Goal: Find specific page/section: Find specific page/section

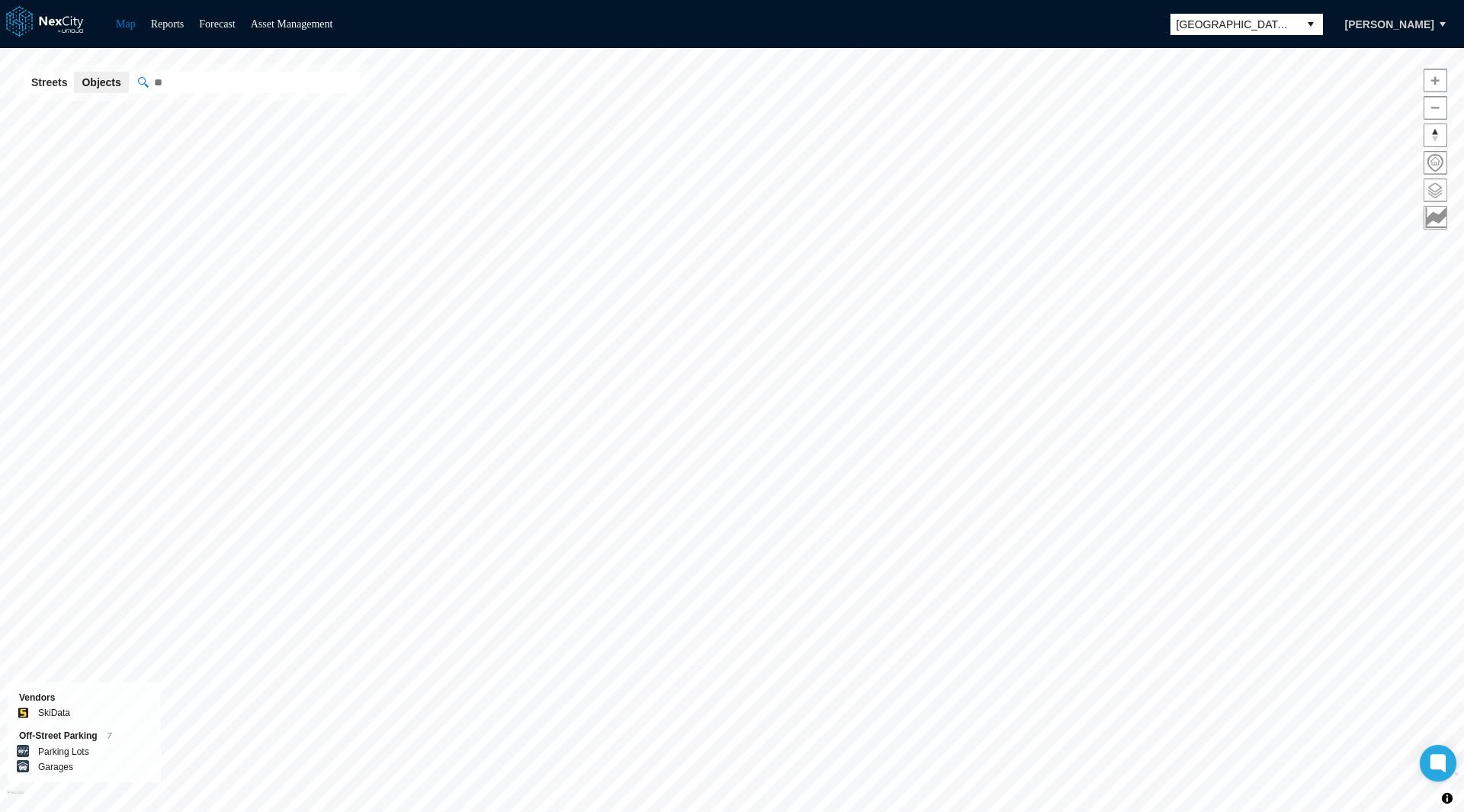
click at [1439, 191] on span at bounding box center [1435, 189] width 22 height 22
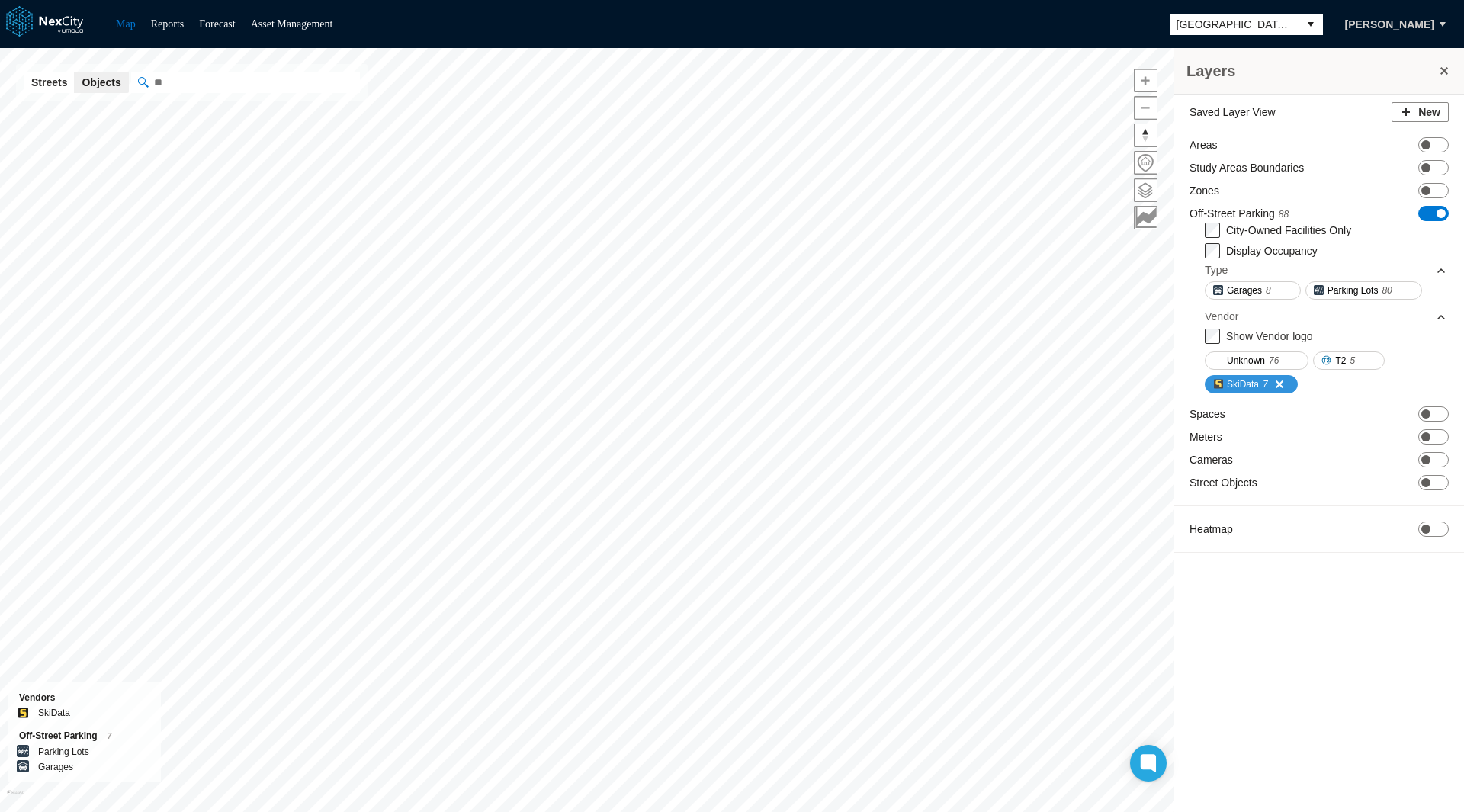
click at [1262, 385] on button "SkiData 7" at bounding box center [1251, 384] width 93 height 18
click at [1280, 251] on label "Display Occupancy" at bounding box center [1272, 251] width 91 height 13
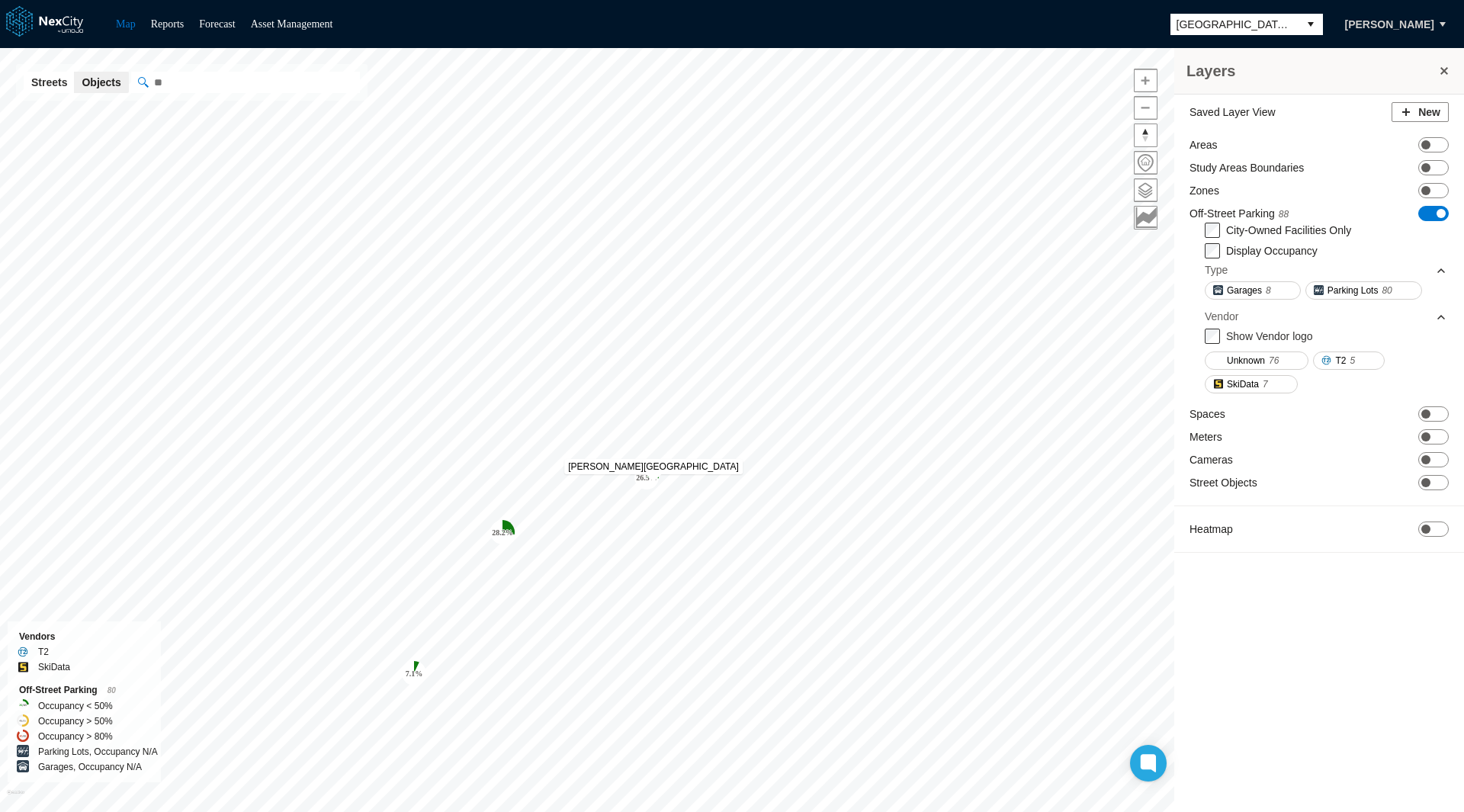
click at [651, 480] on tspan "26.5 %" at bounding box center [646, 477] width 21 height 9
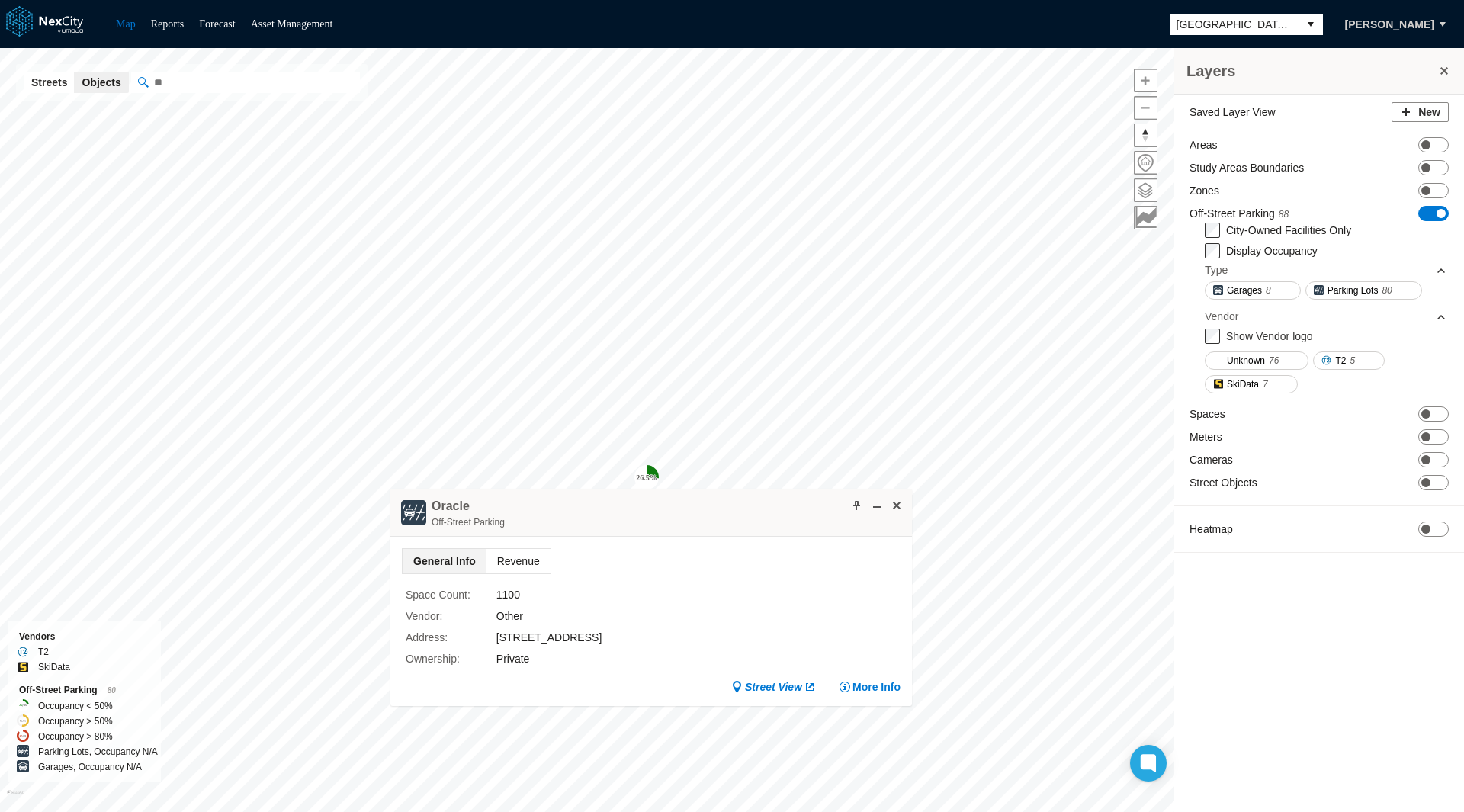
click at [526, 555] on span "Revenue" at bounding box center [519, 560] width 64 height 24
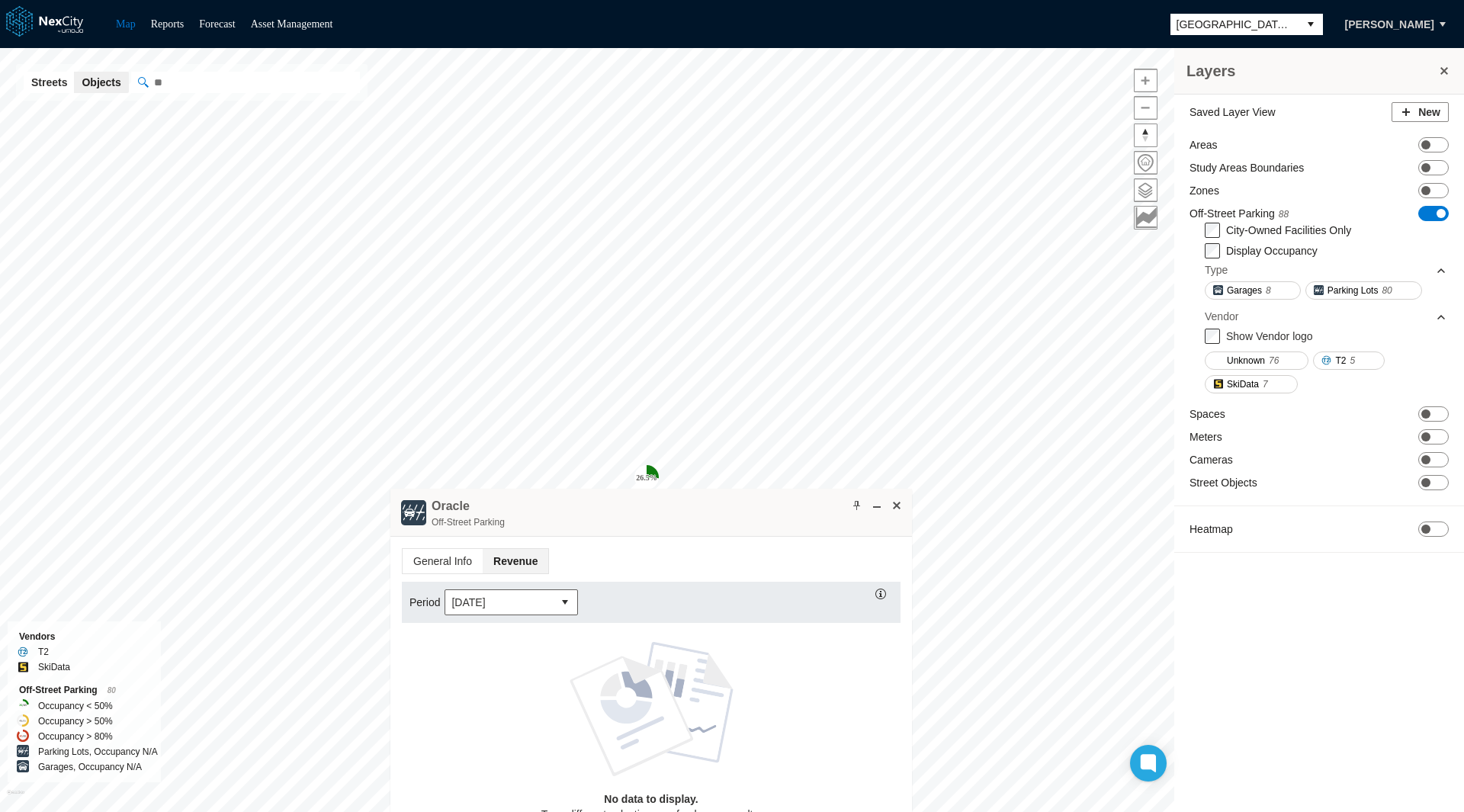
drag, startPoint x: 700, startPoint y: 512, endPoint x: 413, endPoint y: 306, distance: 353.3
click at [413, 489] on div "Oracle Off-Street Parking" at bounding box center [651, 512] width 522 height 48
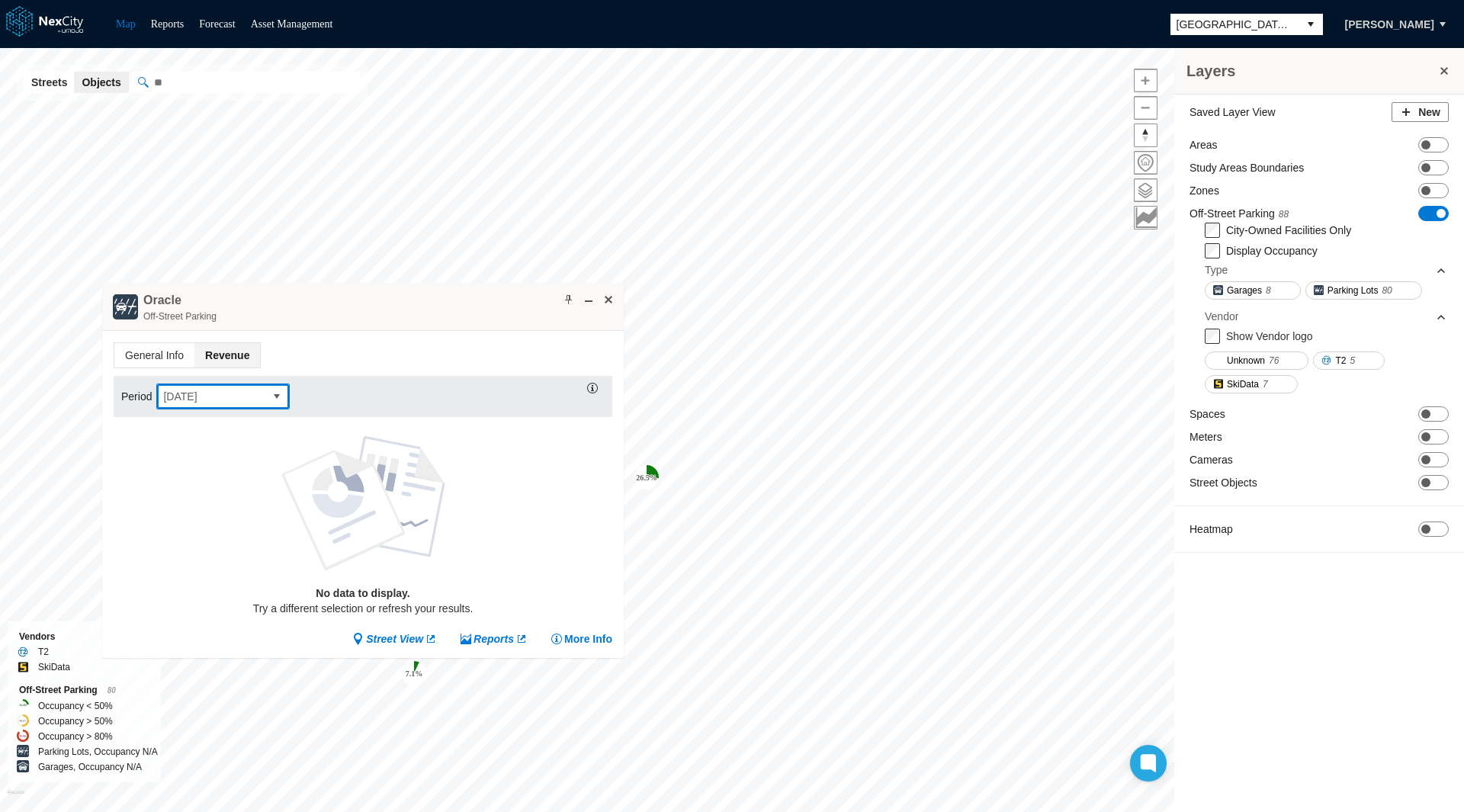
click at [220, 389] on span "[DATE]" at bounding box center [211, 396] width 95 height 16
click at [210, 525] on li "This year" at bounding box center [221, 519] width 133 height 27
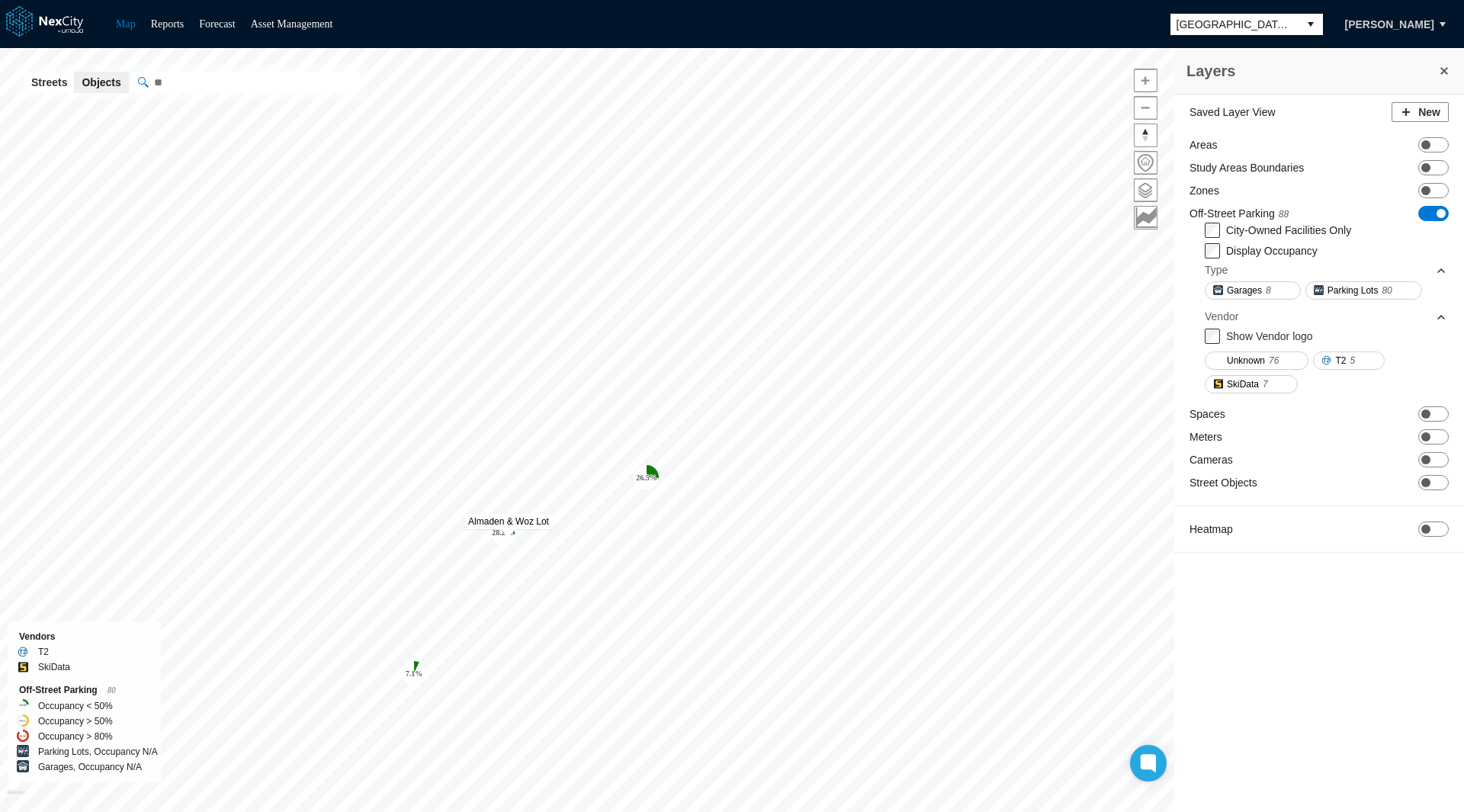
click at [503, 532] on tspan "28.2 %" at bounding box center [502, 532] width 21 height 9
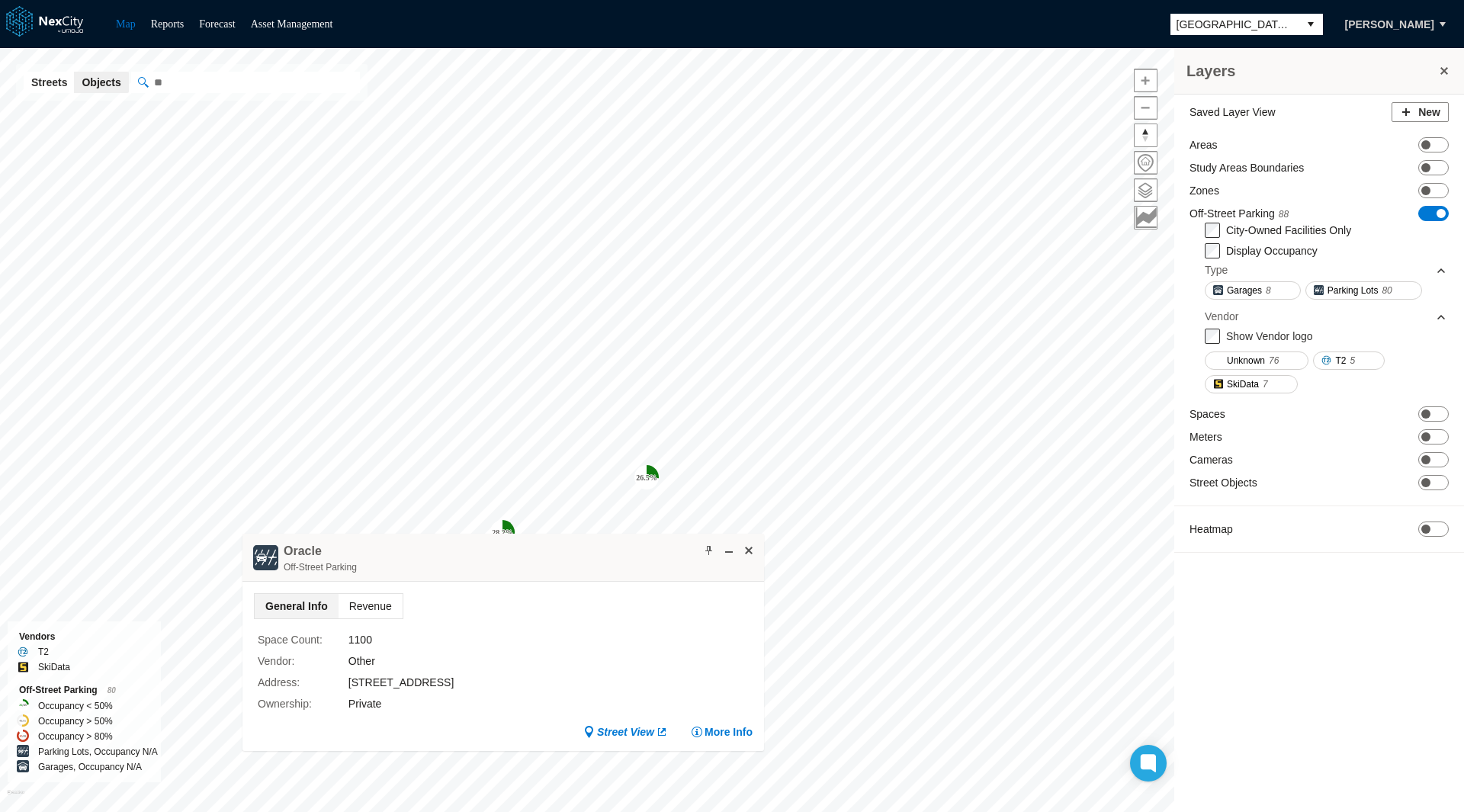
click at [362, 598] on span "Revenue" at bounding box center [370, 605] width 64 height 24
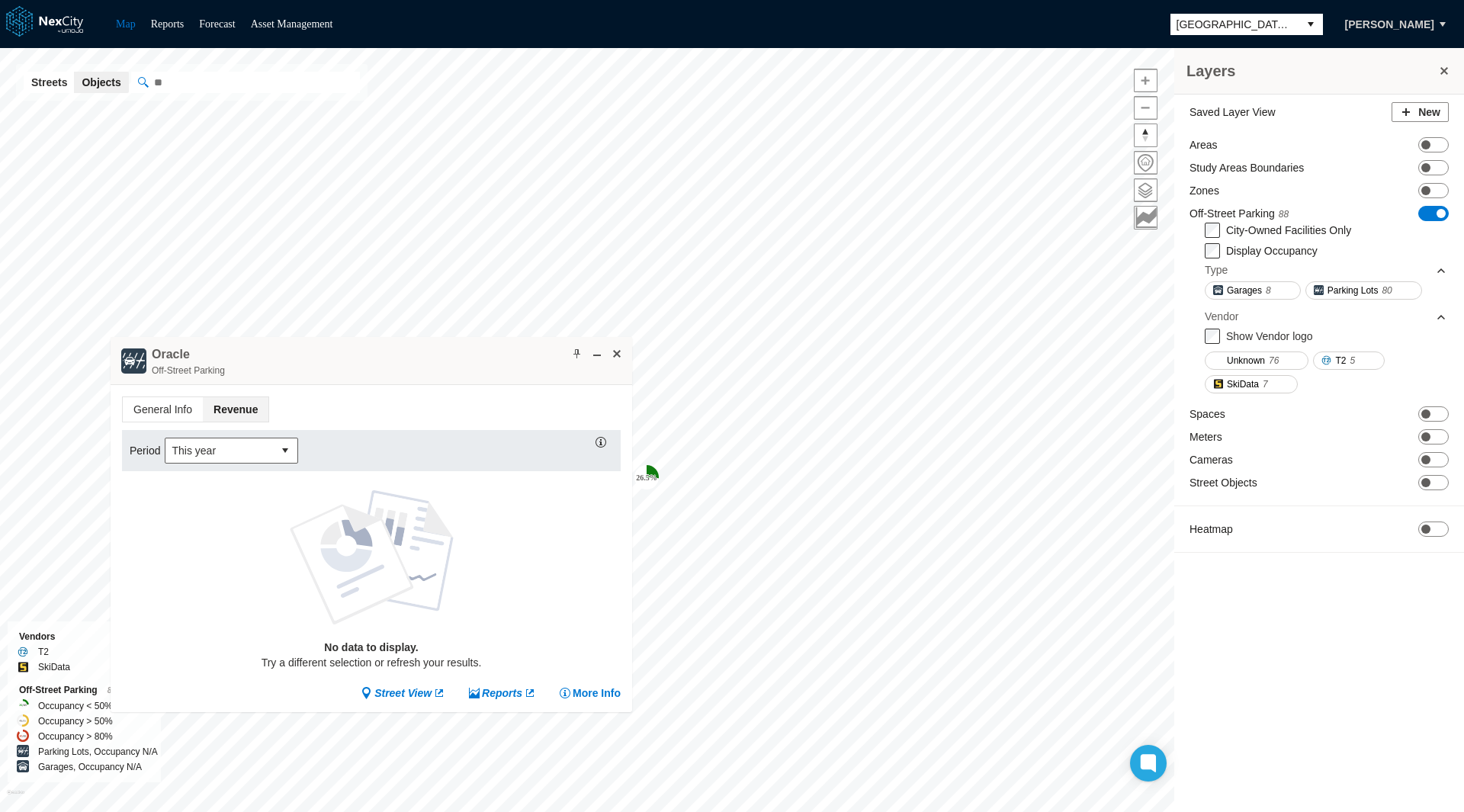
drag, startPoint x: 496, startPoint y: 555, endPoint x: 362, endPoint y: 355, distance: 240.7
click at [362, 355] on div "Oracle Off-Street Parking" at bounding box center [371, 360] width 522 height 48
click at [269, 447] on span "This year" at bounding box center [217, 447] width 108 height 24
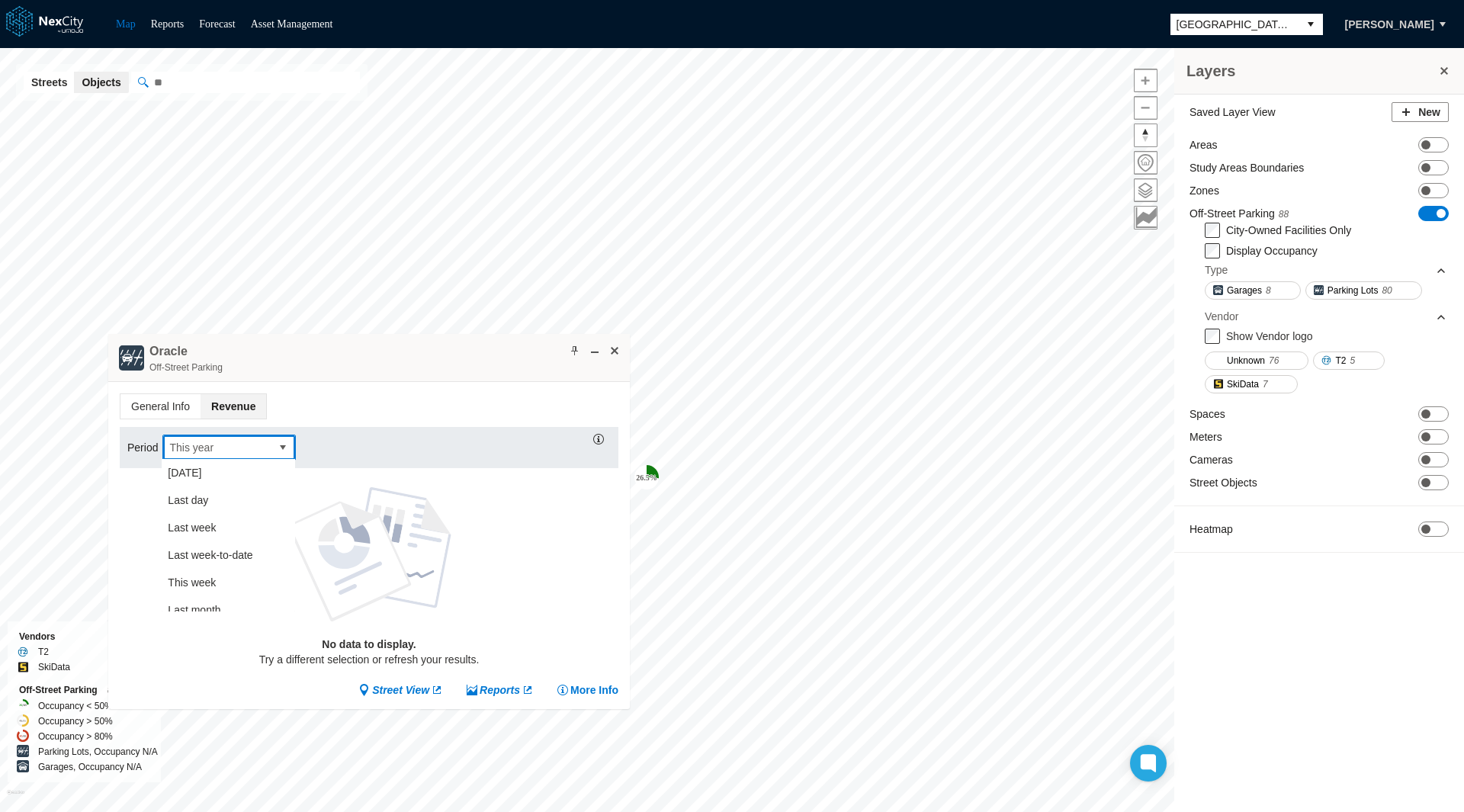
scroll to position [232, 0]
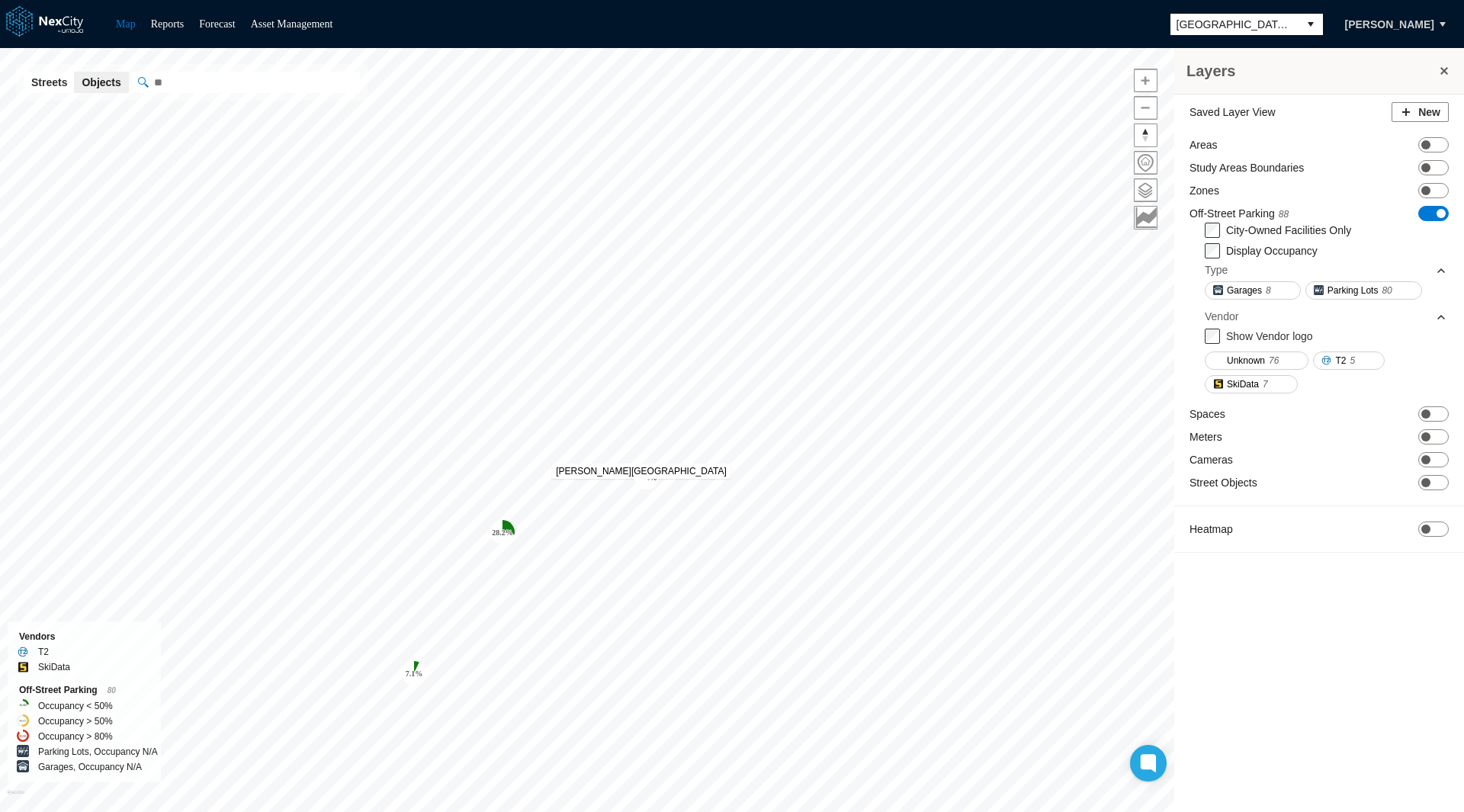
click at [640, 487] on icon "Map marker" at bounding box center [646, 477] width 24 height 24
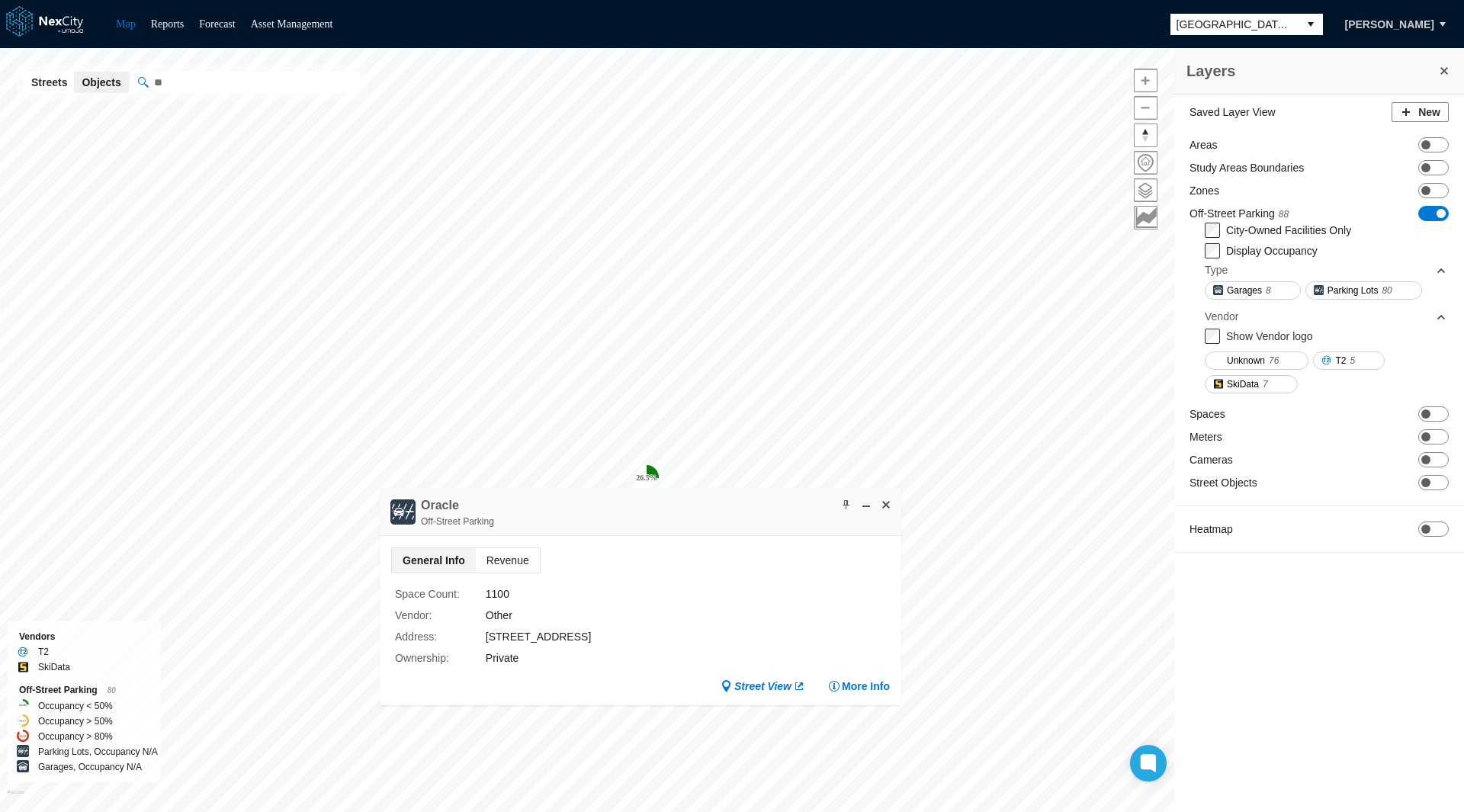
click at [501, 548] on span "Revenue" at bounding box center [508, 559] width 64 height 24
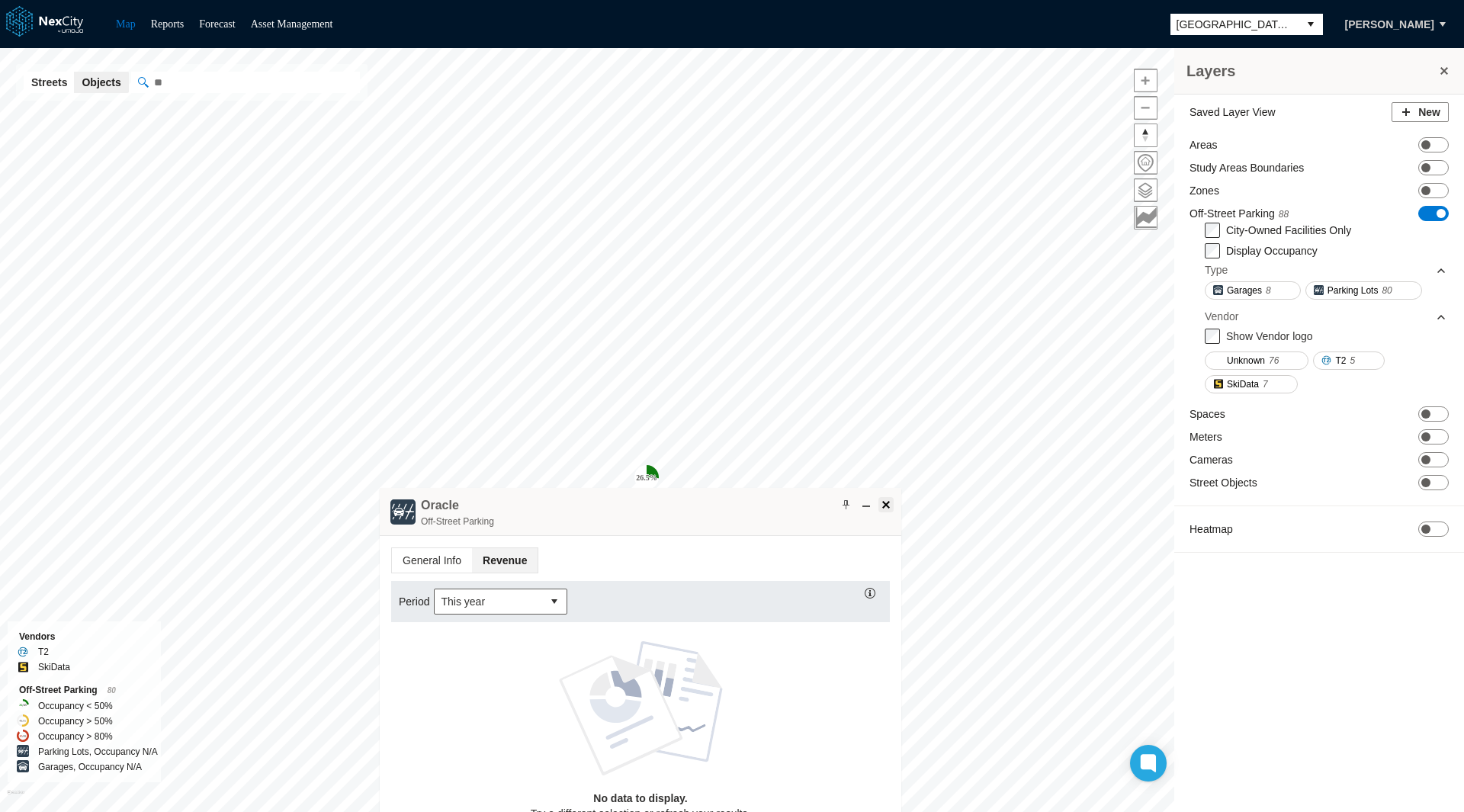
click at [888, 501] on span at bounding box center [886, 504] width 13 height 13
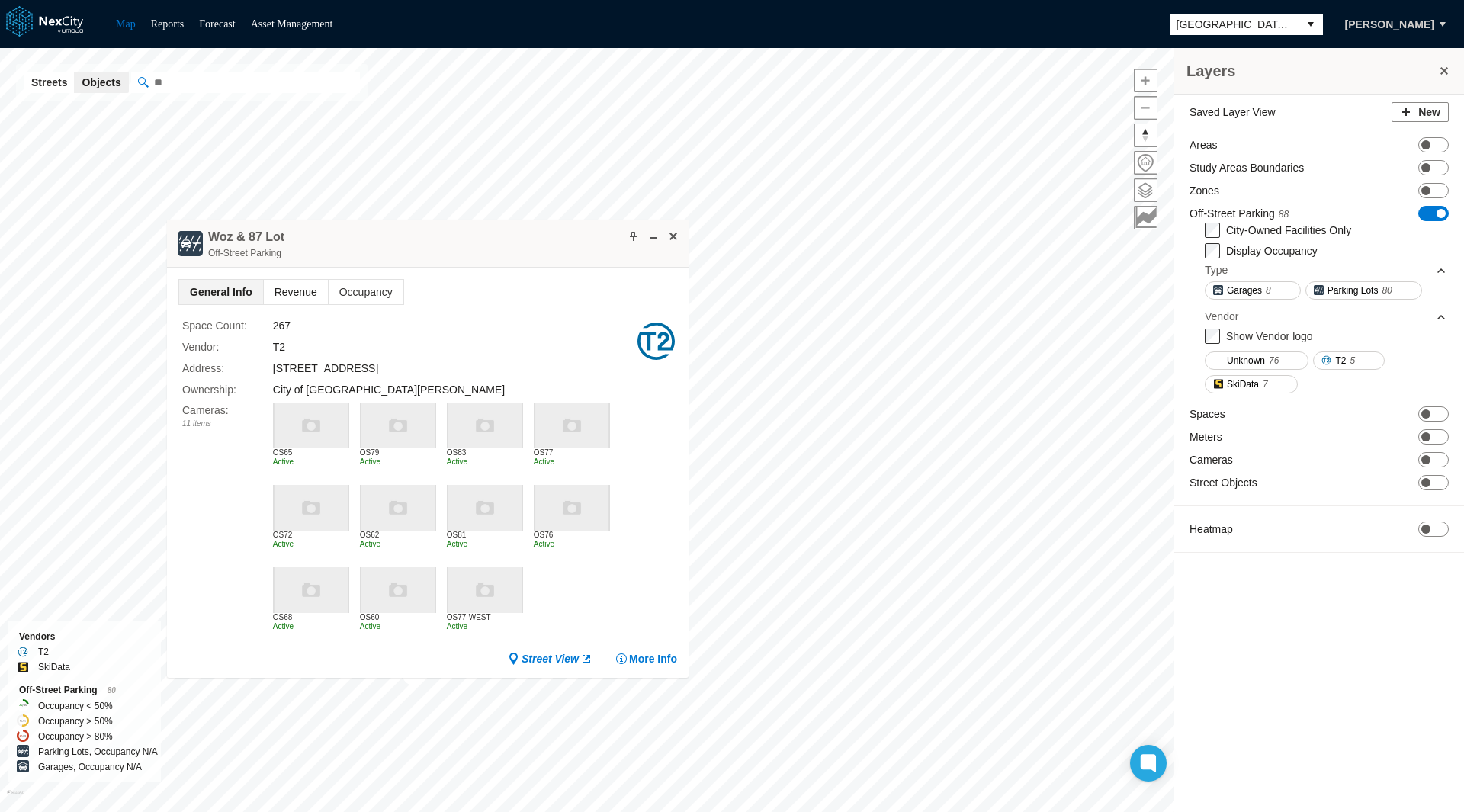
click at [286, 293] on span "Revenue" at bounding box center [296, 291] width 64 height 24
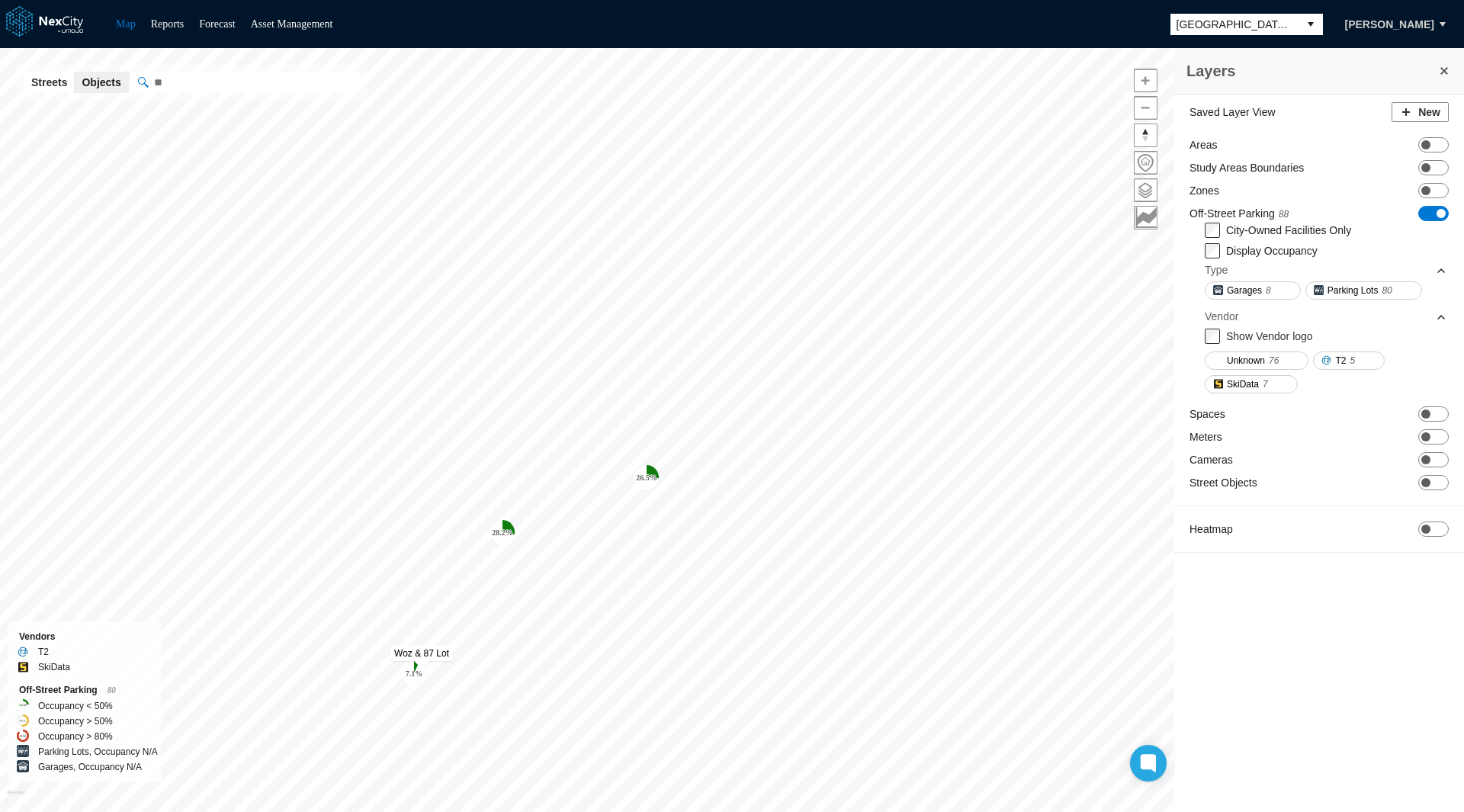
click at [417, 670] on tspan "7.1 %" at bounding box center [414, 673] width 17 height 9
click at [288, 740] on span "Revenue" at bounding box center [286, 743] width 64 height 24
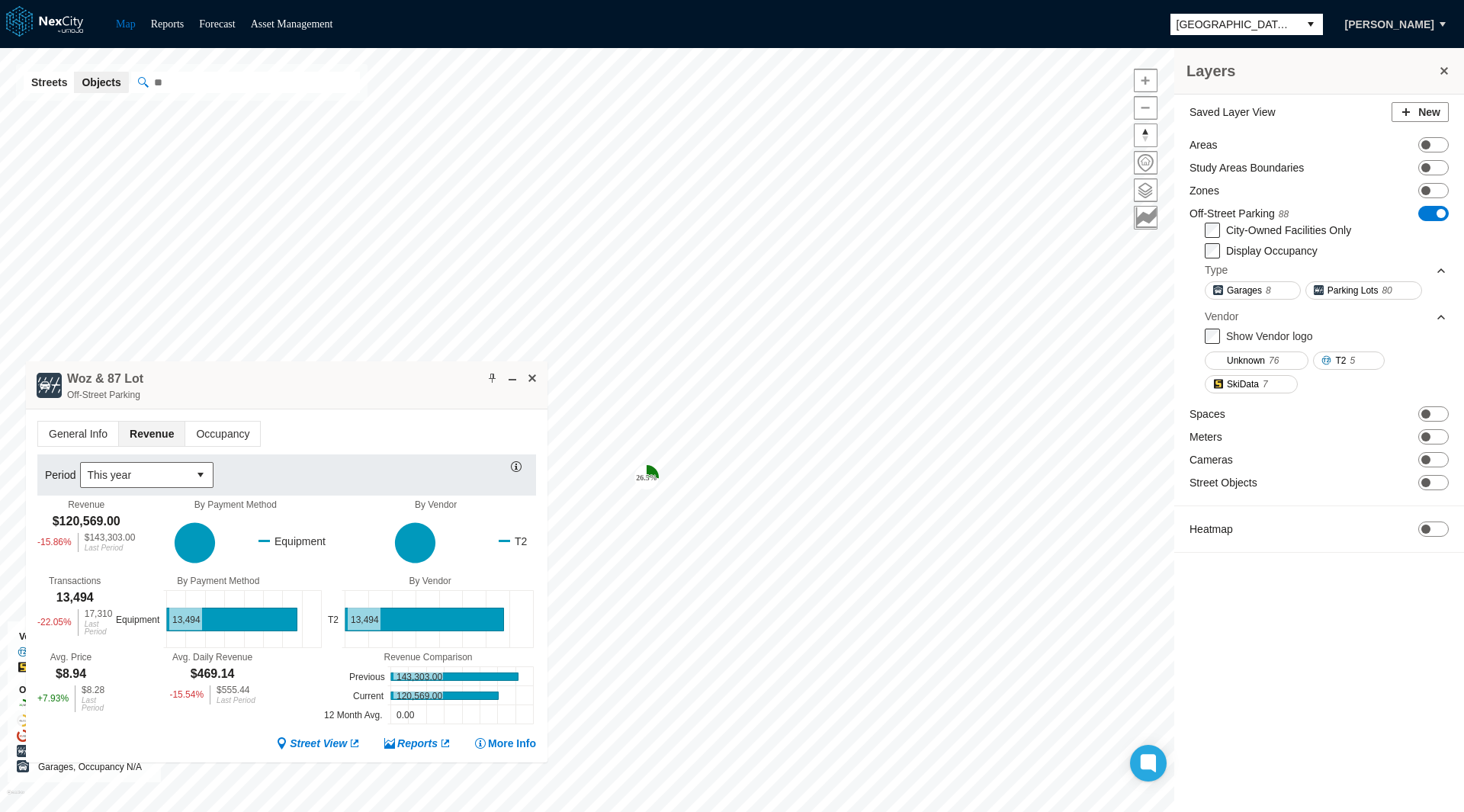
drag, startPoint x: 480, startPoint y: 691, endPoint x: 351, endPoint y: 374, distance: 342.2
click at [351, 376] on div "Woz & 87 Lot Off-Street Parking" at bounding box center [287, 385] width 522 height 48
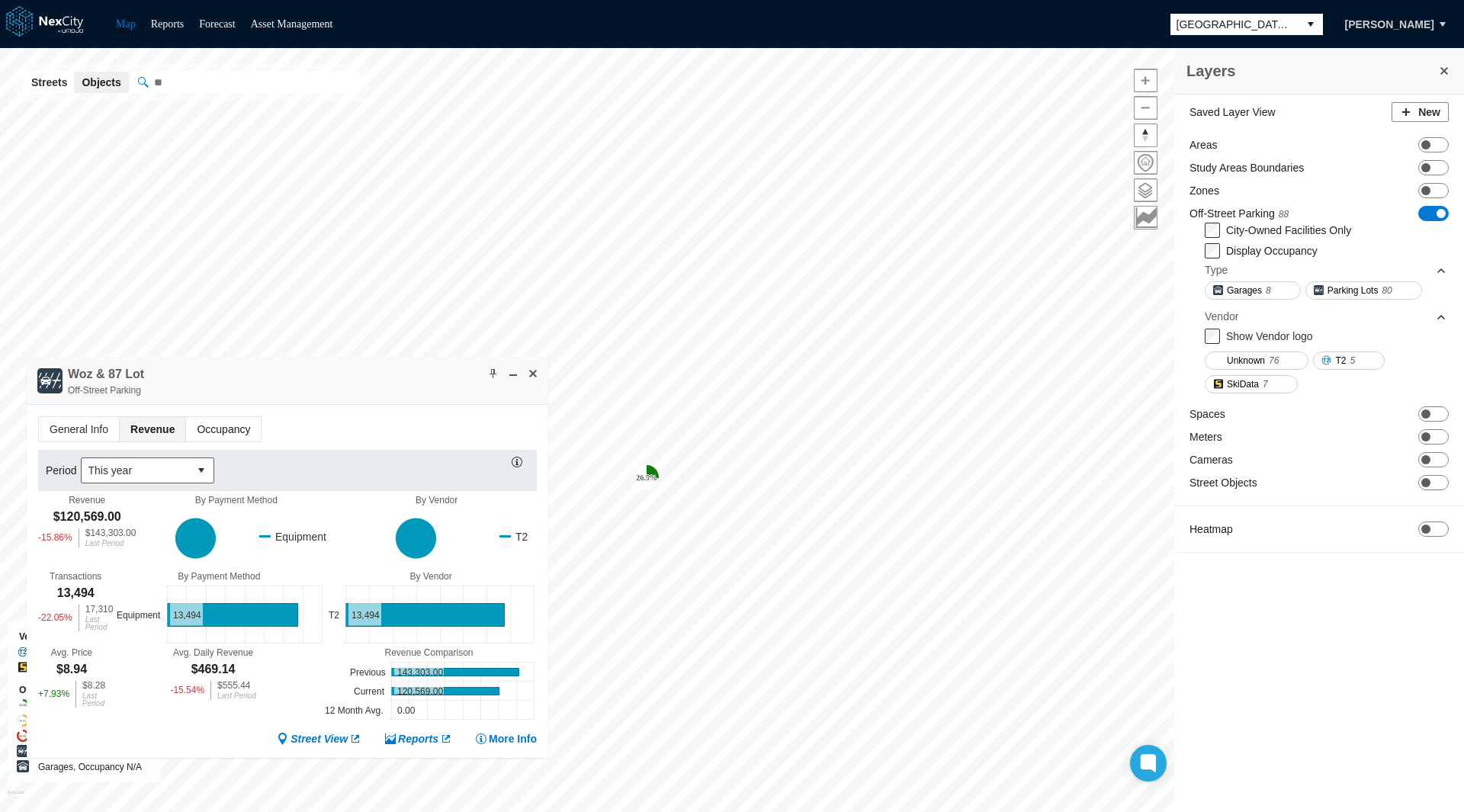
click at [215, 424] on span "Occupancy" at bounding box center [222, 428] width 75 height 24
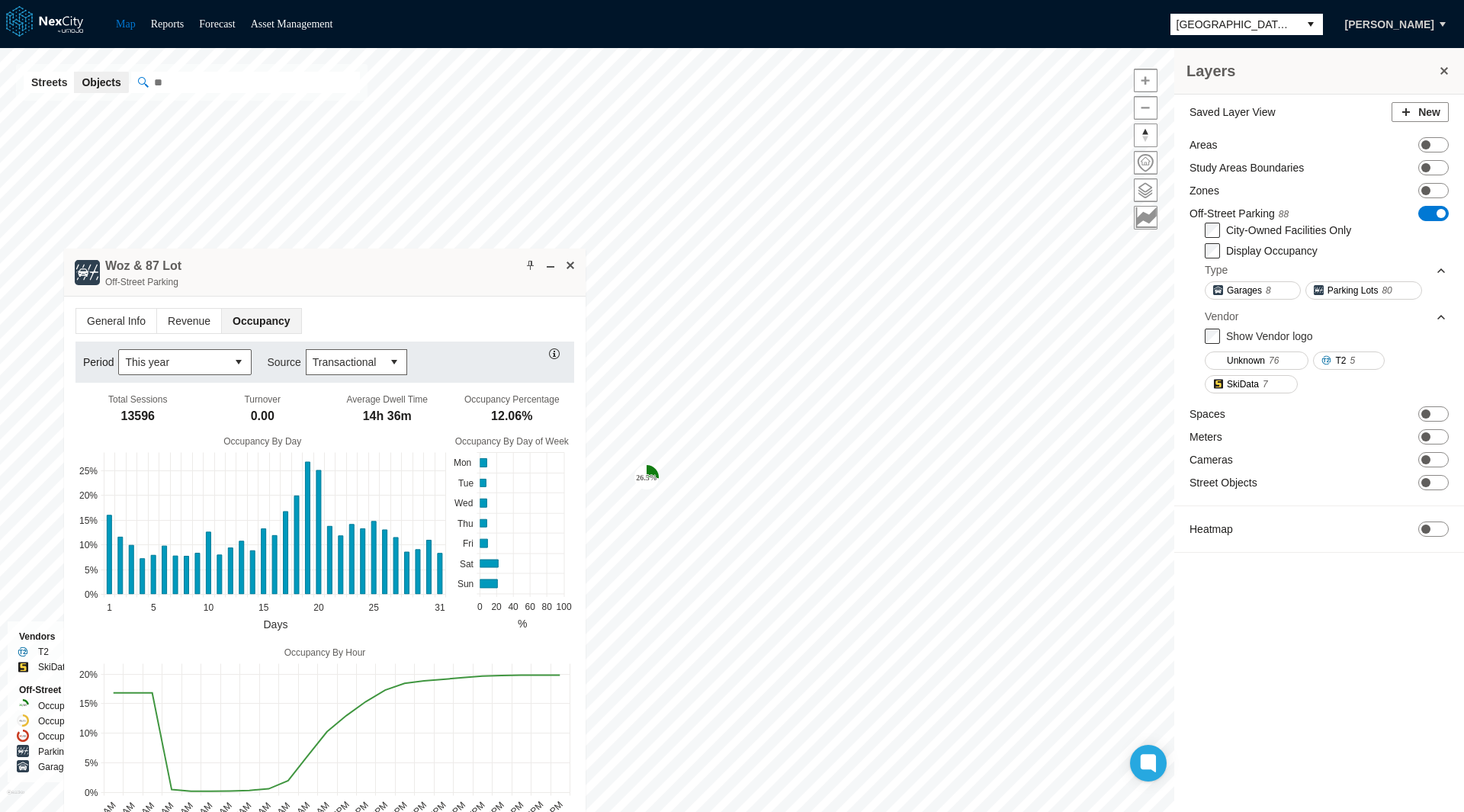
drag, startPoint x: 405, startPoint y: 377, endPoint x: 453, endPoint y: 230, distance: 154.6
click at [453, 249] on div "Woz & 87 Lot Off-Street Parking" at bounding box center [324, 272] width 522 height 48
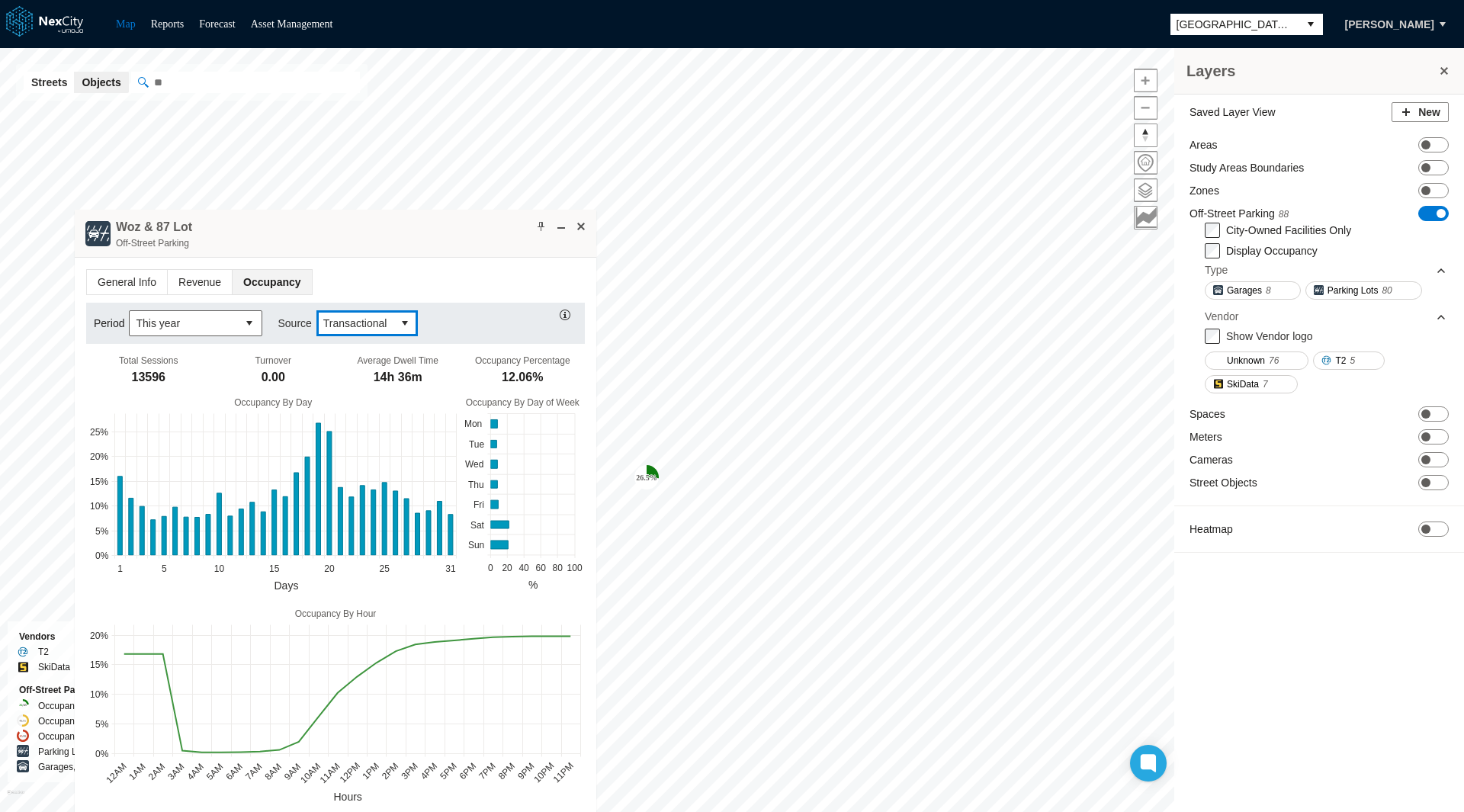
click at [398, 324] on button "select" at bounding box center [404, 322] width 24 height 24
click at [363, 353] on li "Camera" at bounding box center [363, 349] width 99 height 27
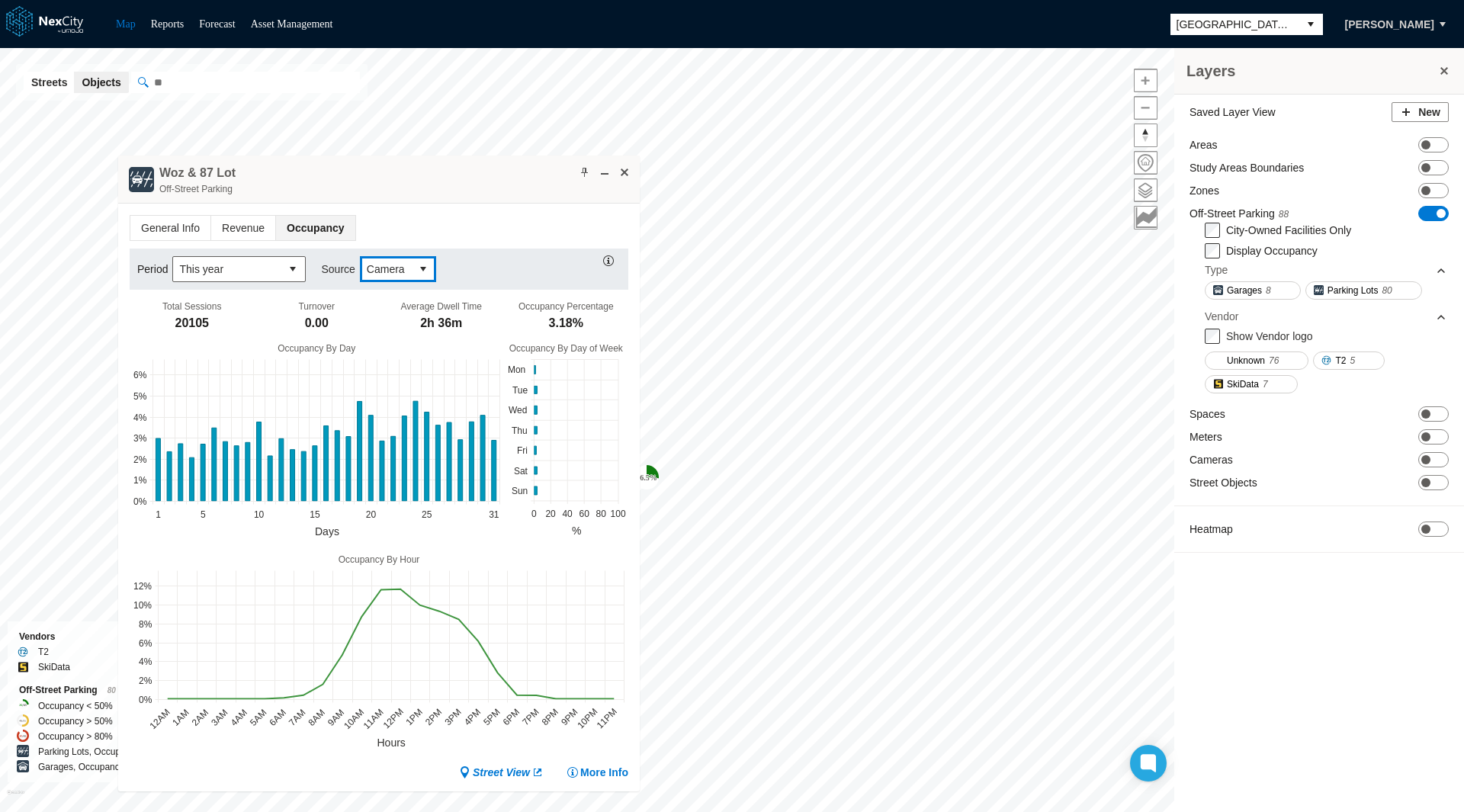
drag, startPoint x: 464, startPoint y: 232, endPoint x: 507, endPoint y: 179, distance: 68.2
click at [507, 179] on div "Woz & 87 Lot Off-Street Parking" at bounding box center [379, 179] width 522 height 48
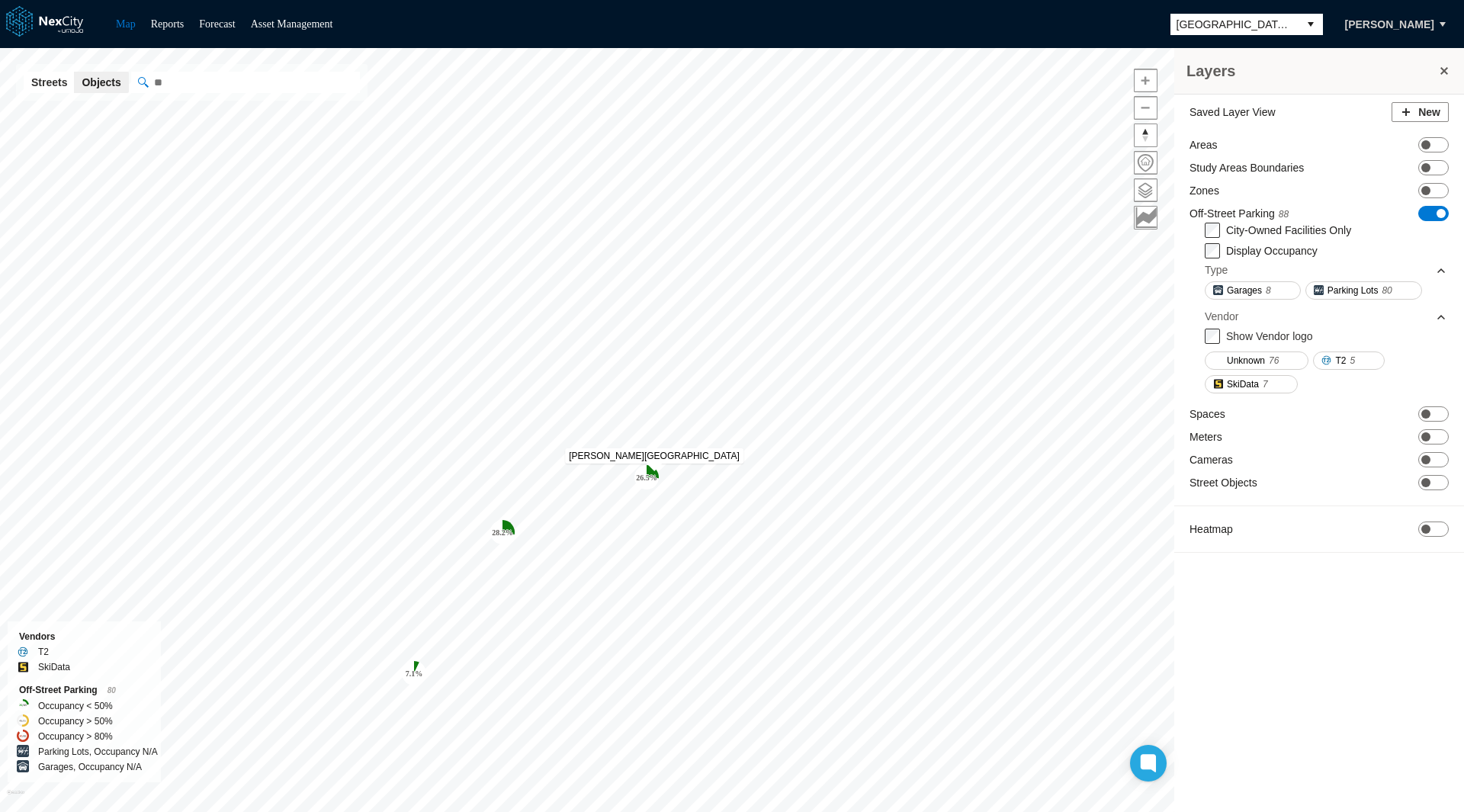
click at [649, 476] on tspan "26.5 %" at bounding box center [646, 477] width 21 height 9
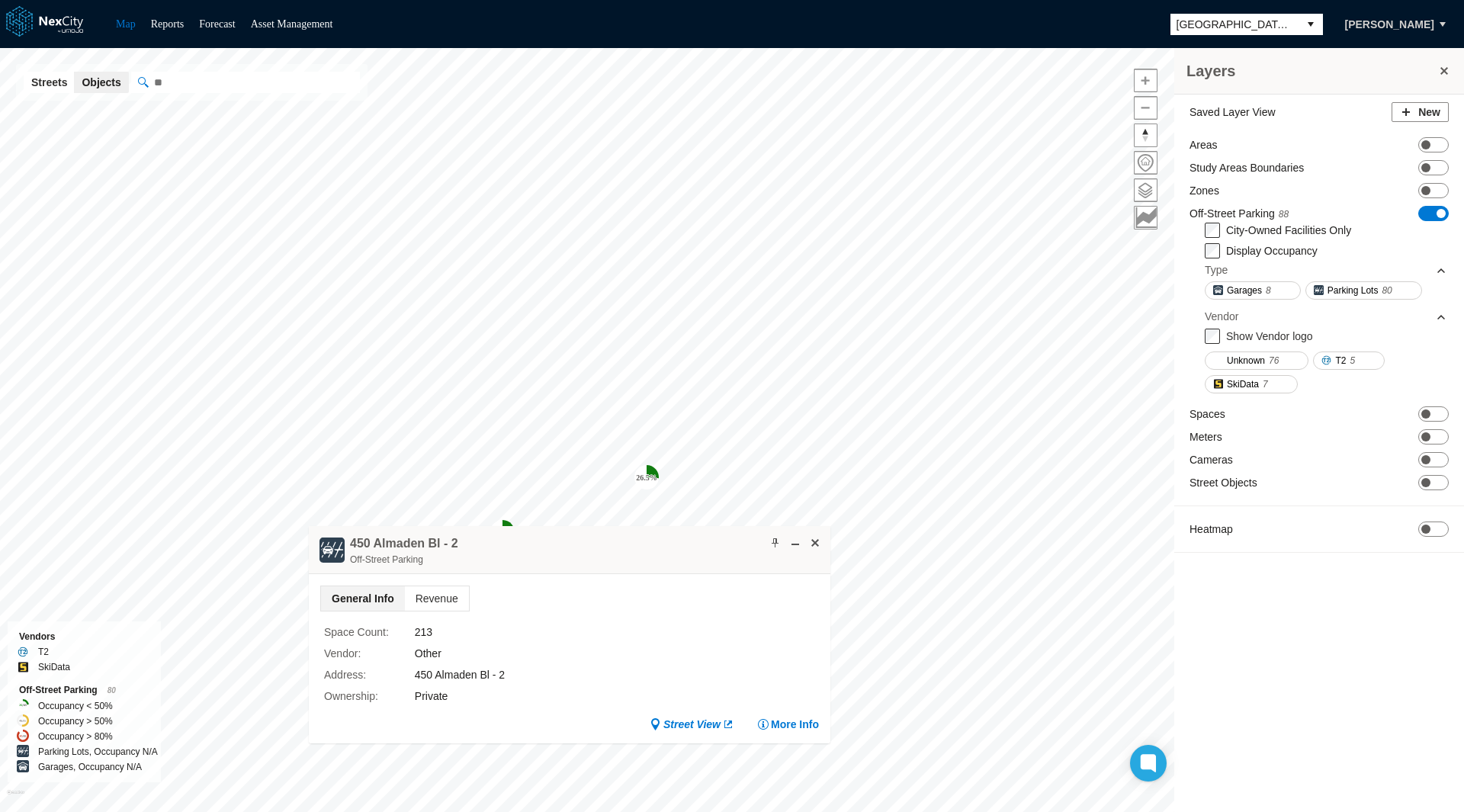
drag, startPoint x: 682, startPoint y: 491, endPoint x: 575, endPoint y: 553, distance: 123.7
click at [575, 553] on div "450 Almaden Bl - 2 Off-[GEOGRAPHIC_DATA]" at bounding box center [569, 549] width 522 height 48
click at [445, 596] on span "Revenue" at bounding box center [437, 599] width 64 height 24
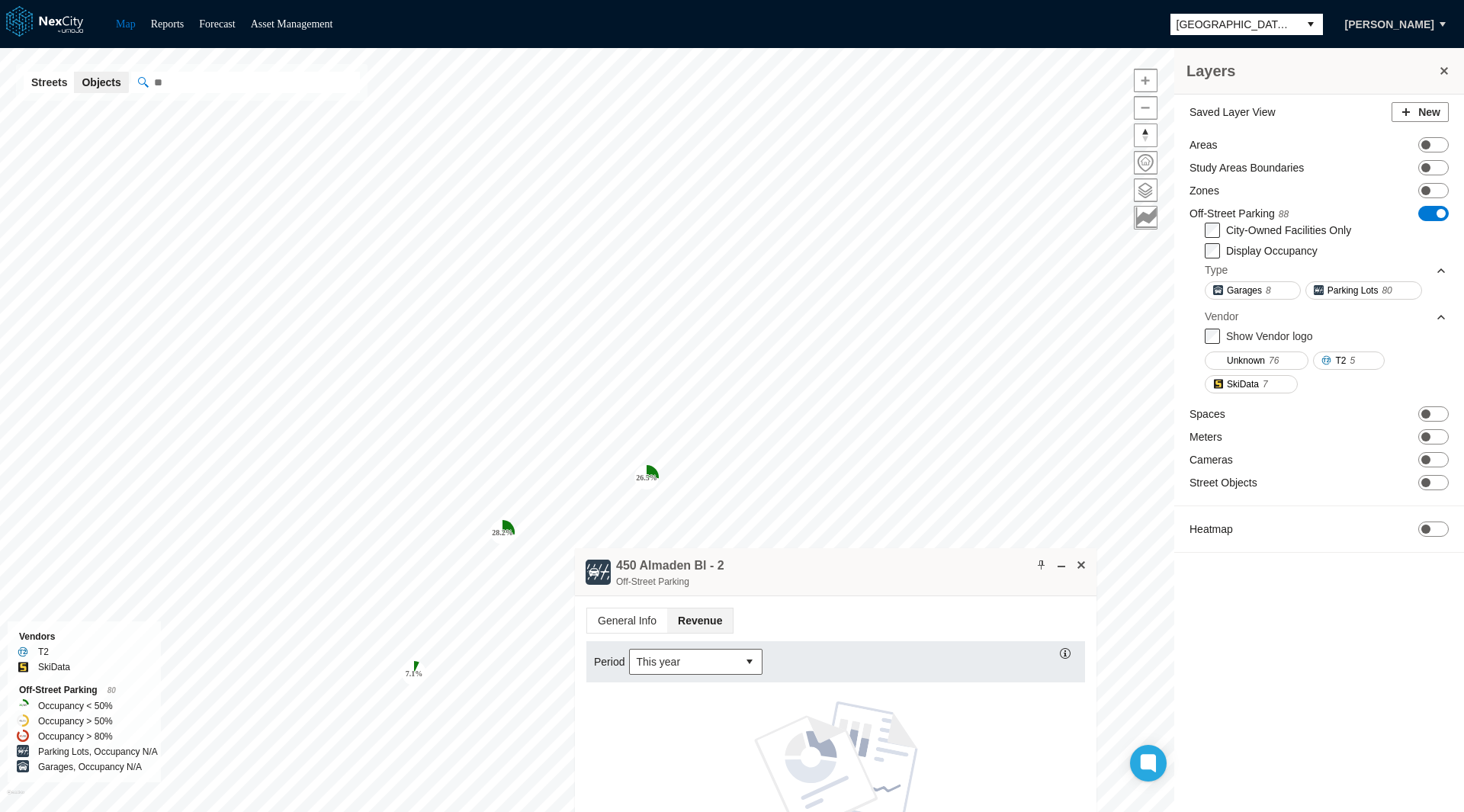
drag, startPoint x: 596, startPoint y: 544, endPoint x: 866, endPoint y: 564, distance: 270.7
click at [866, 564] on div "450 Almaden Bl - 2 Off-[GEOGRAPHIC_DATA]" at bounding box center [835, 571] width 522 height 48
click at [414, 669] on tspan "7.1 %" at bounding box center [414, 673] width 17 height 9
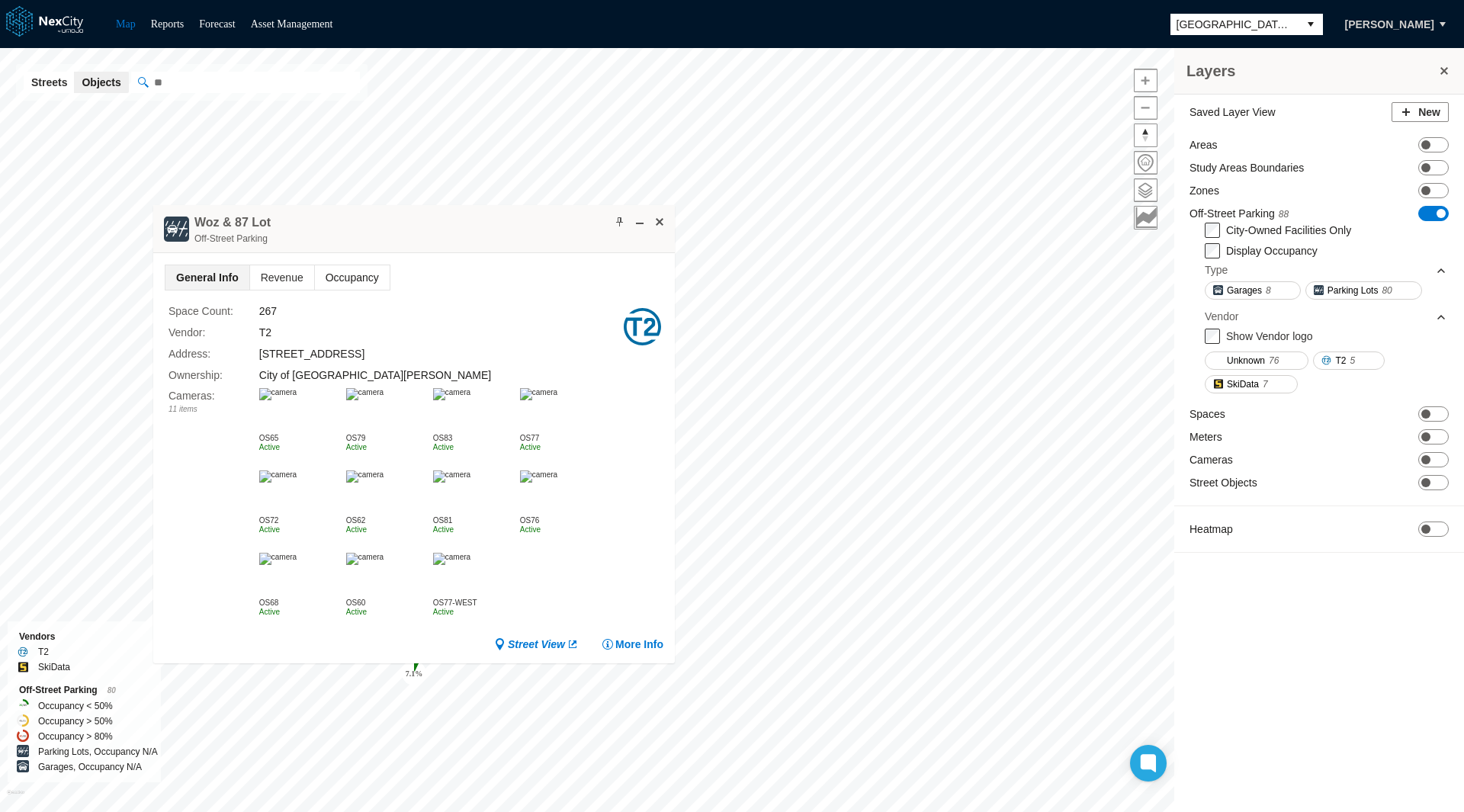
click at [357, 274] on span "Occupancy" at bounding box center [352, 277] width 75 height 24
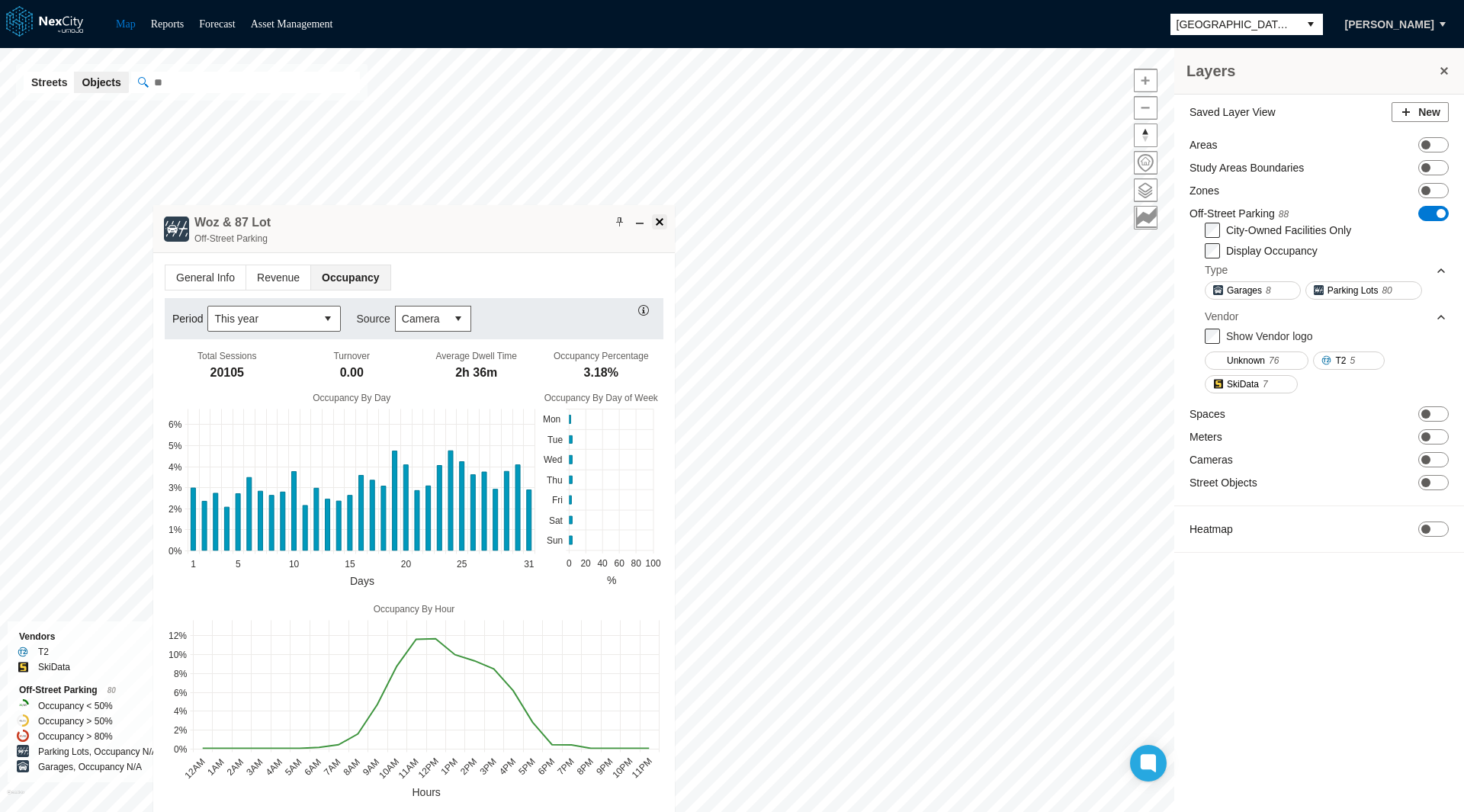
click at [662, 220] on span at bounding box center [660, 221] width 13 height 13
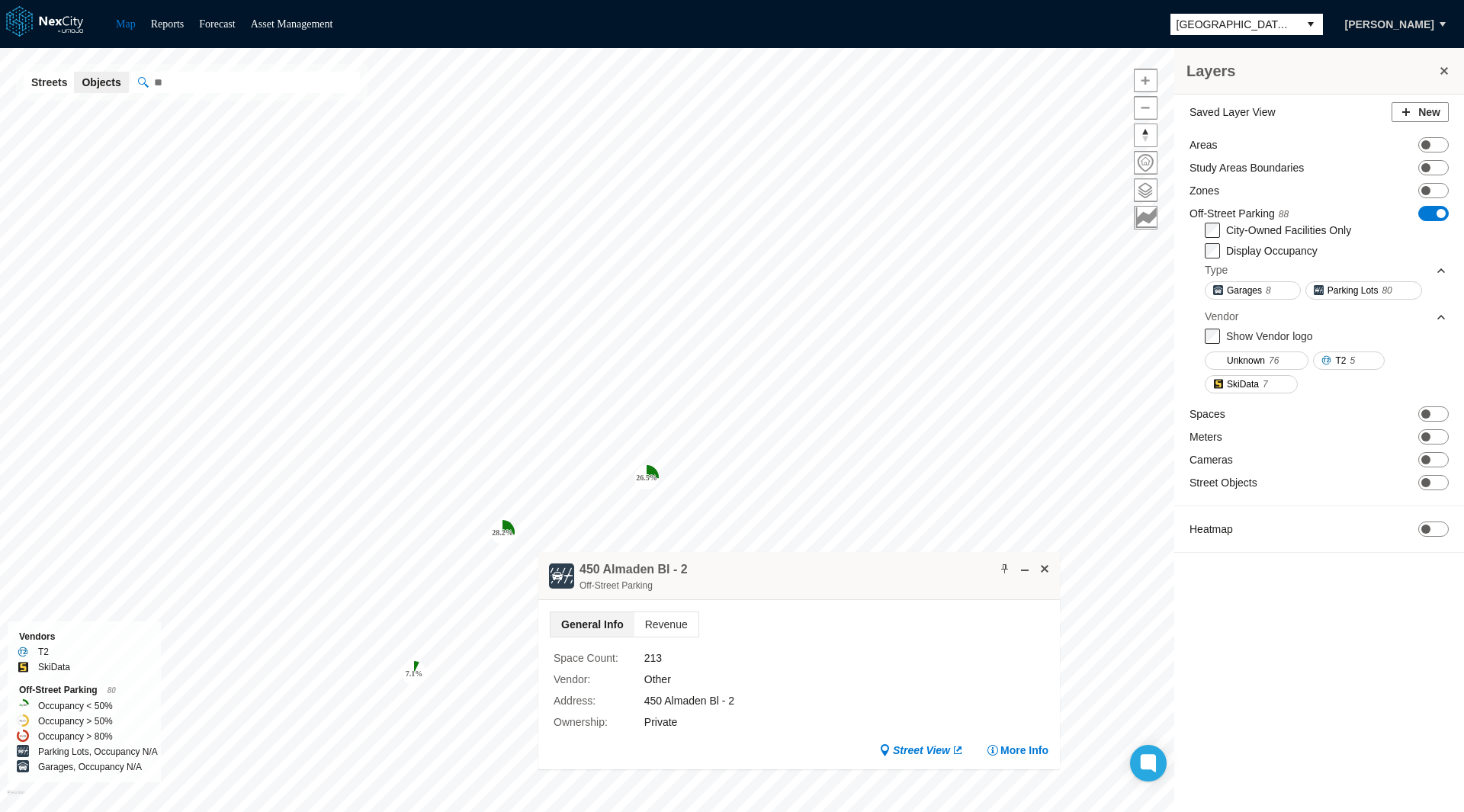
drag, startPoint x: 674, startPoint y: 471, endPoint x: 816, endPoint y: 569, distance: 172.5
click at [816, 569] on div "450 Almaden Bl - 2 Off-[GEOGRAPHIC_DATA]" at bounding box center [799, 575] width 522 height 48
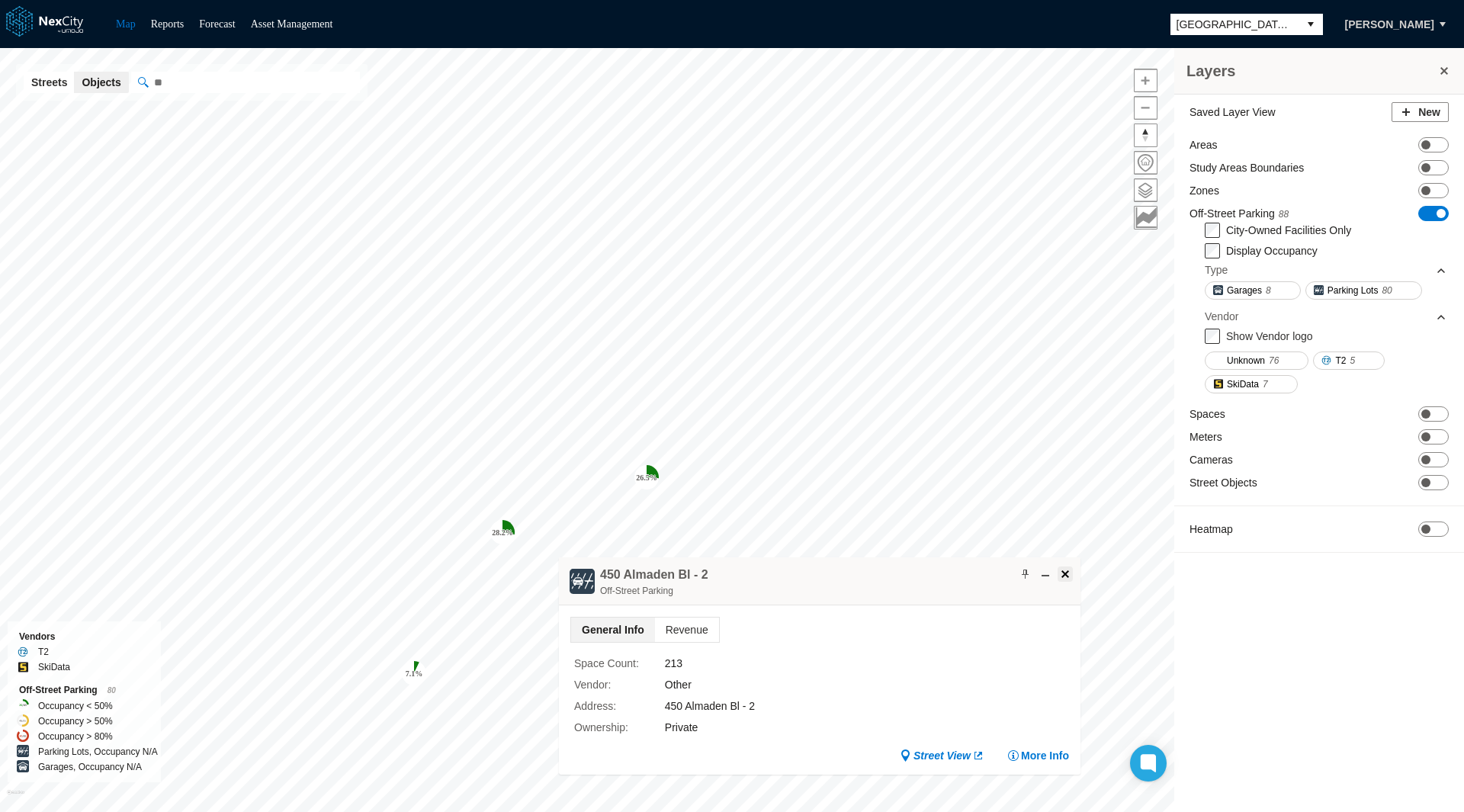
click at [1070, 569] on span at bounding box center [1065, 574] width 13 height 13
click at [1435, 213] on span "ON OFF" at bounding box center [1433, 214] width 30 height 16
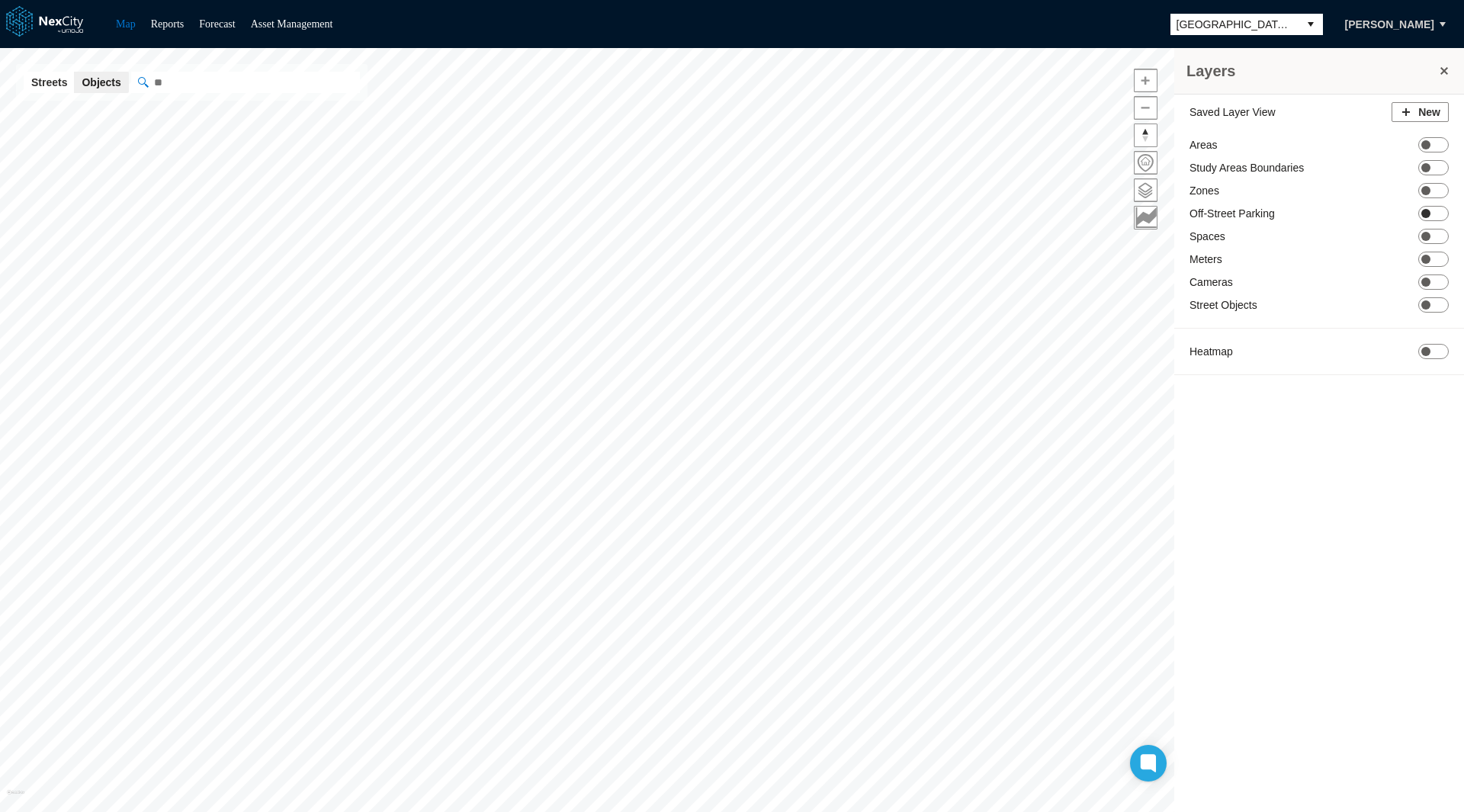
click at [1434, 213] on span "ON OFF" at bounding box center [1433, 214] width 30 height 16
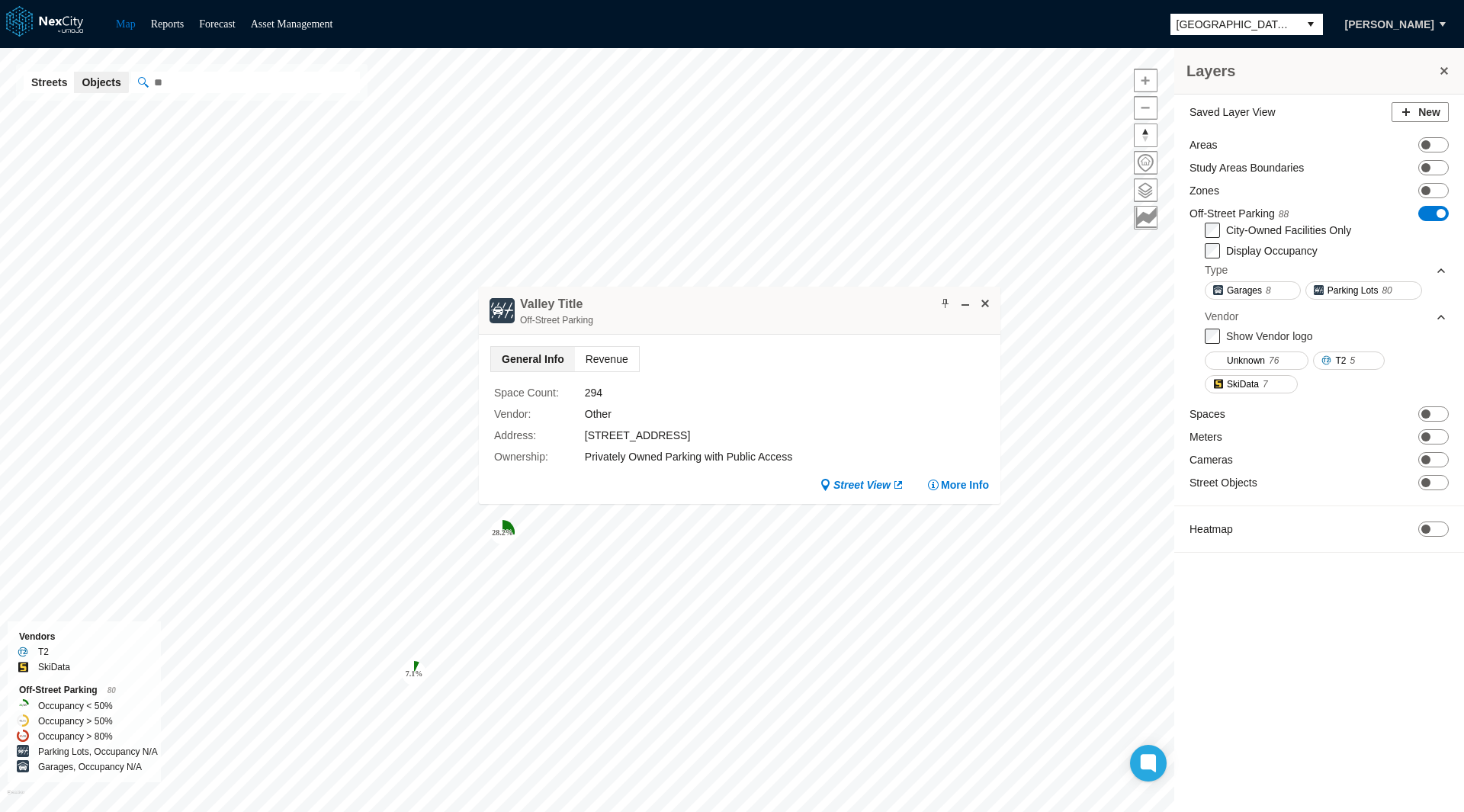
click at [601, 359] on span "Revenue" at bounding box center [607, 358] width 64 height 24
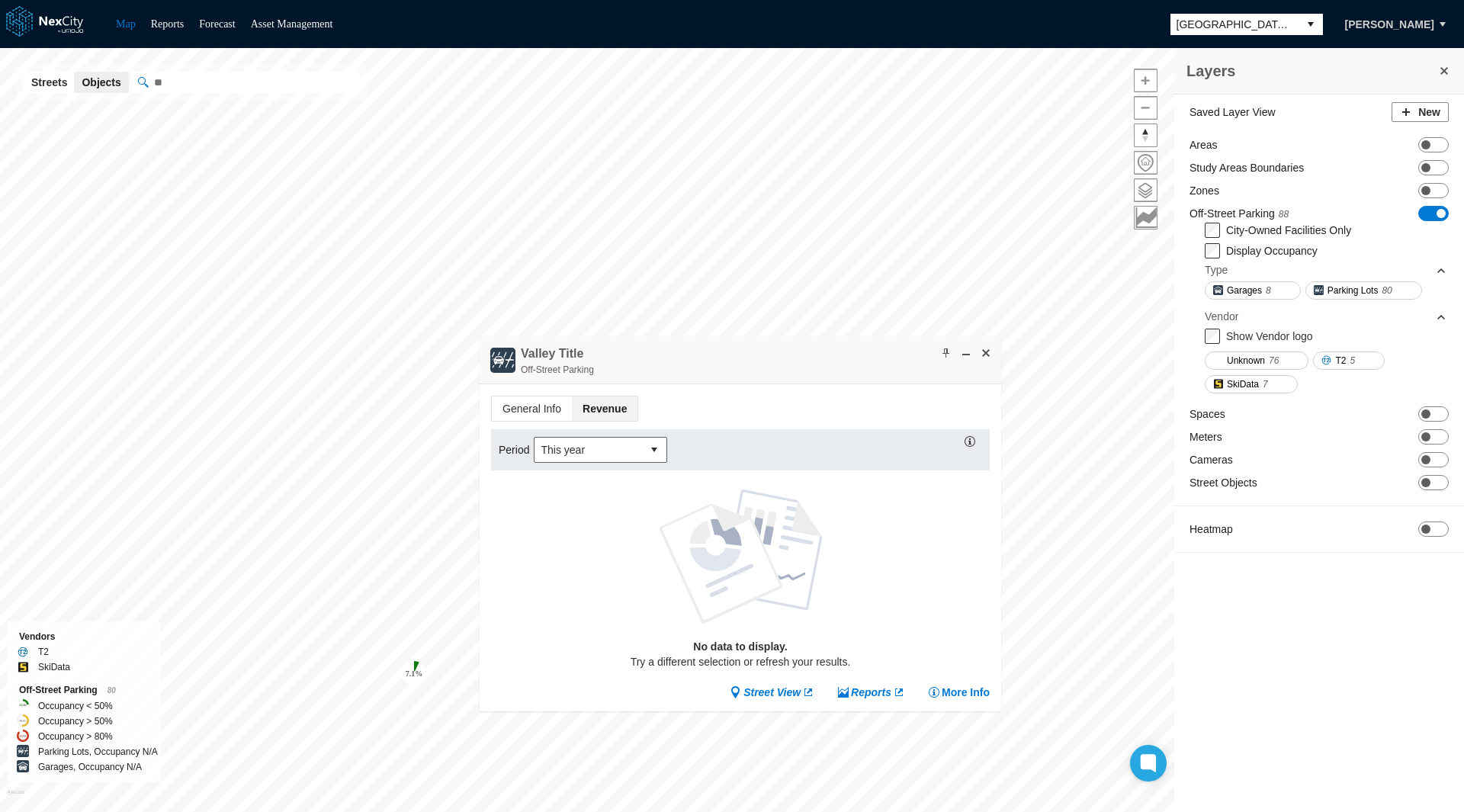
drag, startPoint x: 775, startPoint y: 307, endPoint x: 776, endPoint y: 355, distance: 48.0
click at [776, 355] on div "Valley Title Off-Street Parking" at bounding box center [740, 359] width 522 height 48
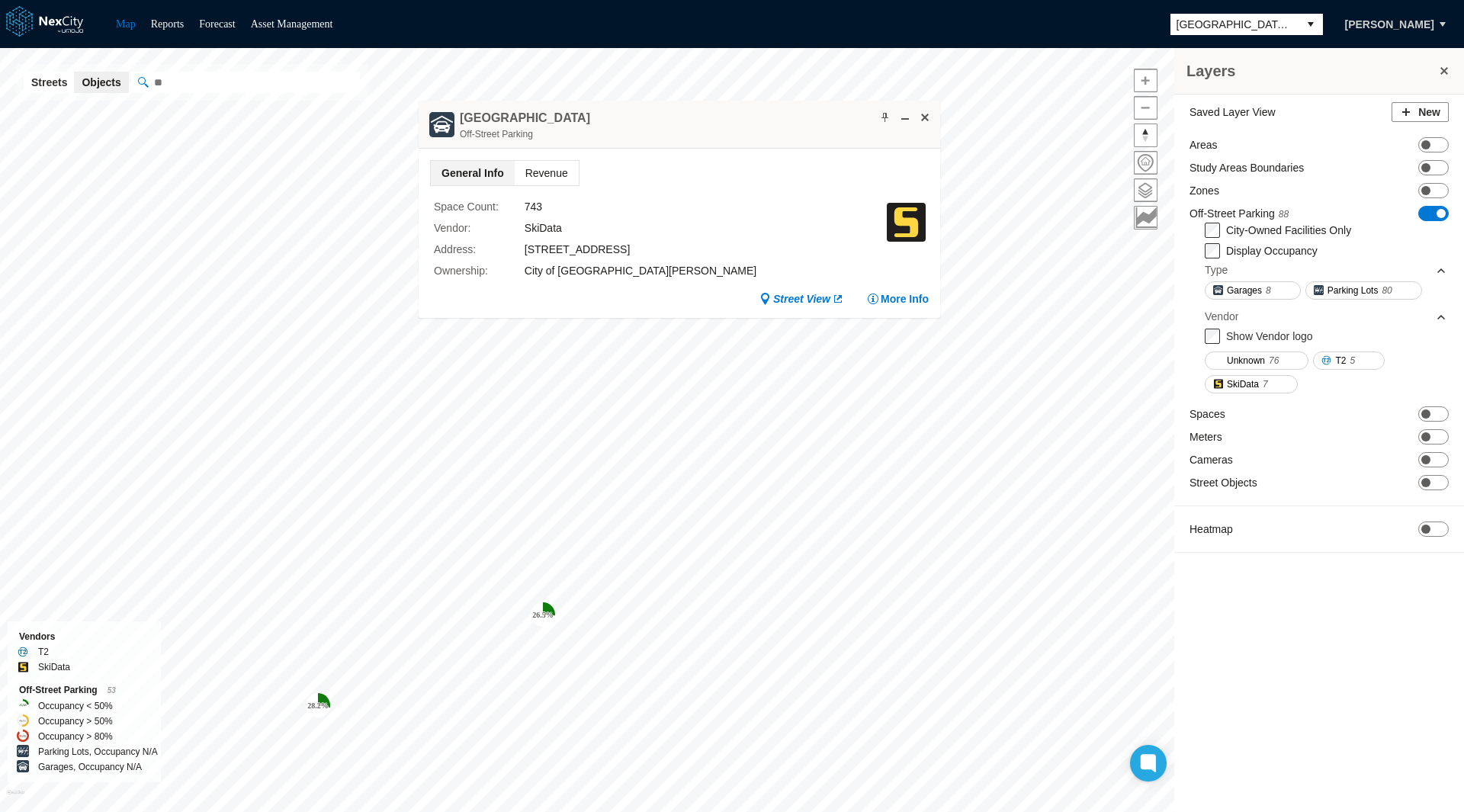
click at [555, 172] on span "Revenue" at bounding box center [547, 173] width 64 height 24
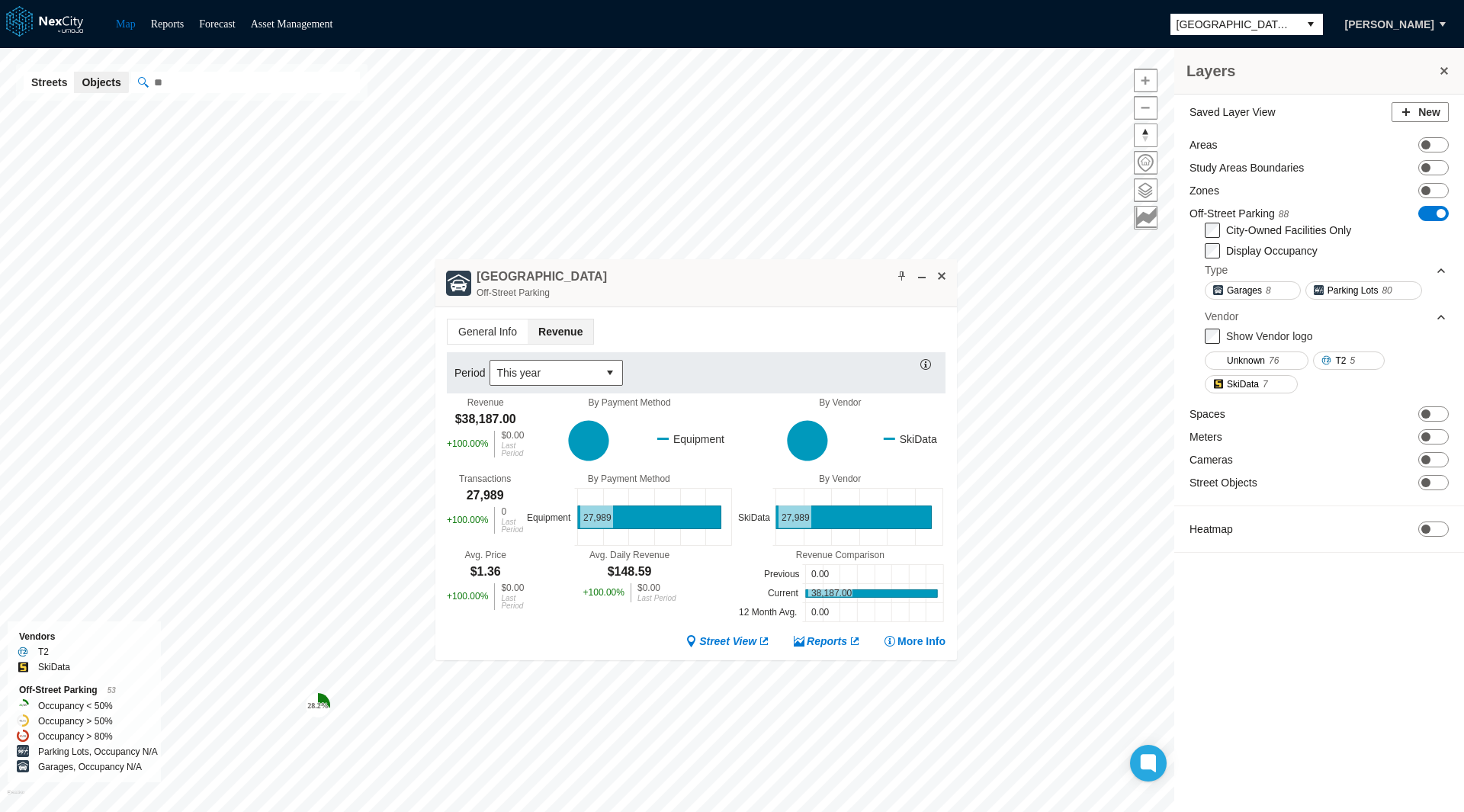
drag, startPoint x: 679, startPoint y: 127, endPoint x: 696, endPoint y: 285, distance: 158.9
click at [696, 285] on div "[GEOGRAPHIC_DATA] Garage Off-Street Parking" at bounding box center [696, 283] width 522 height 48
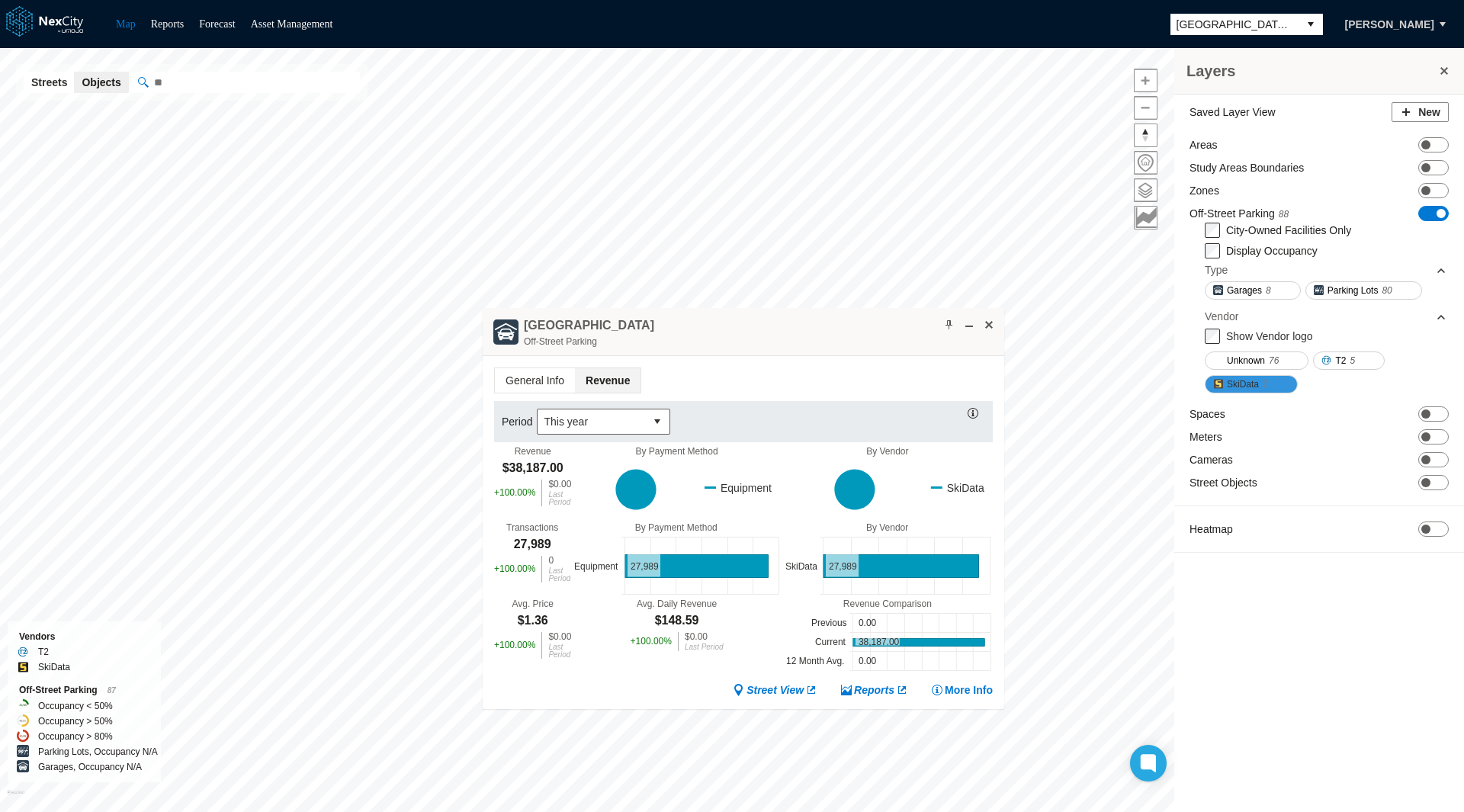
click at [1255, 381] on span "SkiData" at bounding box center [1243, 385] width 32 height 16
click at [649, 419] on button "select" at bounding box center [658, 421] width 24 height 24
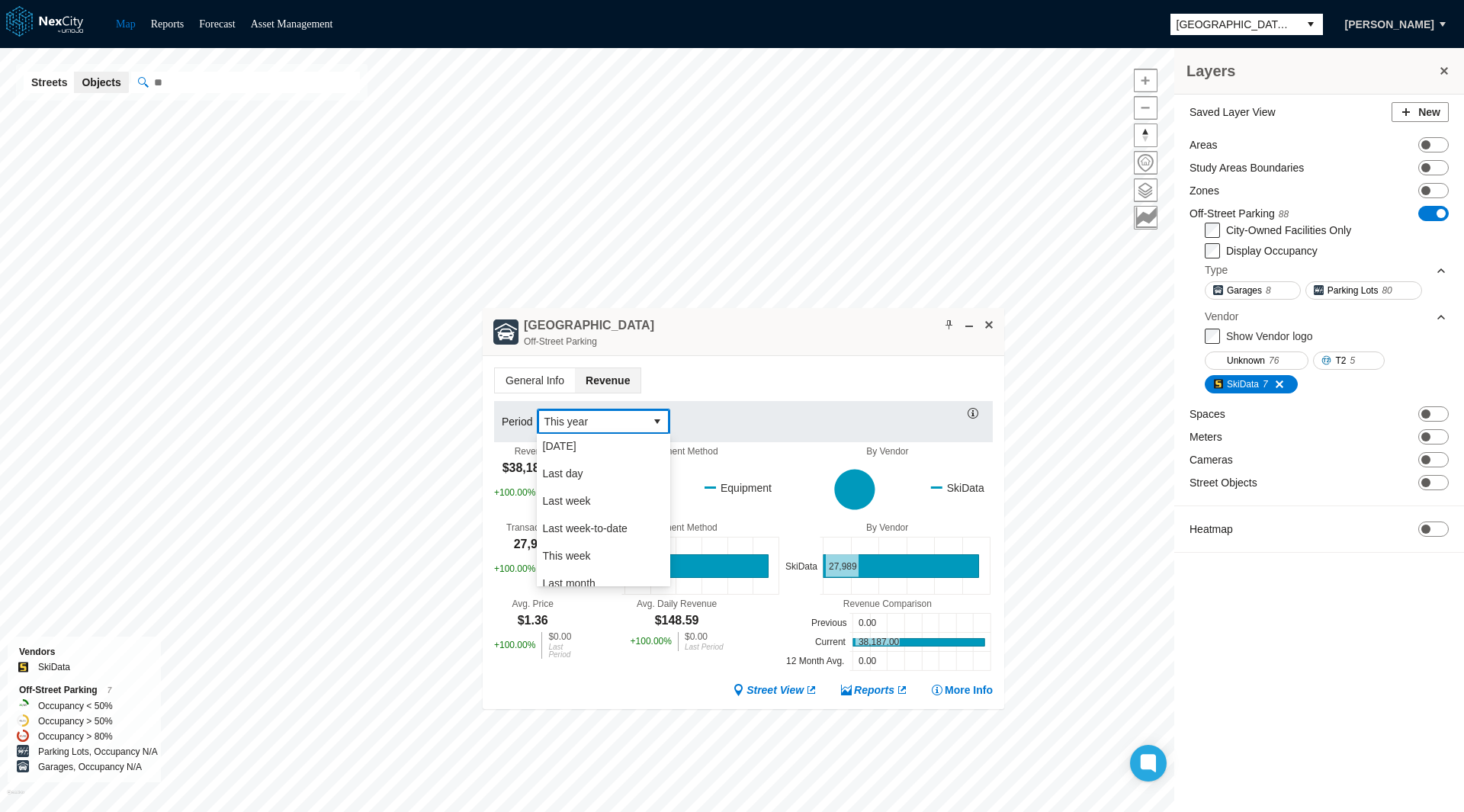
scroll to position [0, 0]
click at [610, 551] on li "This week" at bounding box center [602, 558] width 133 height 27
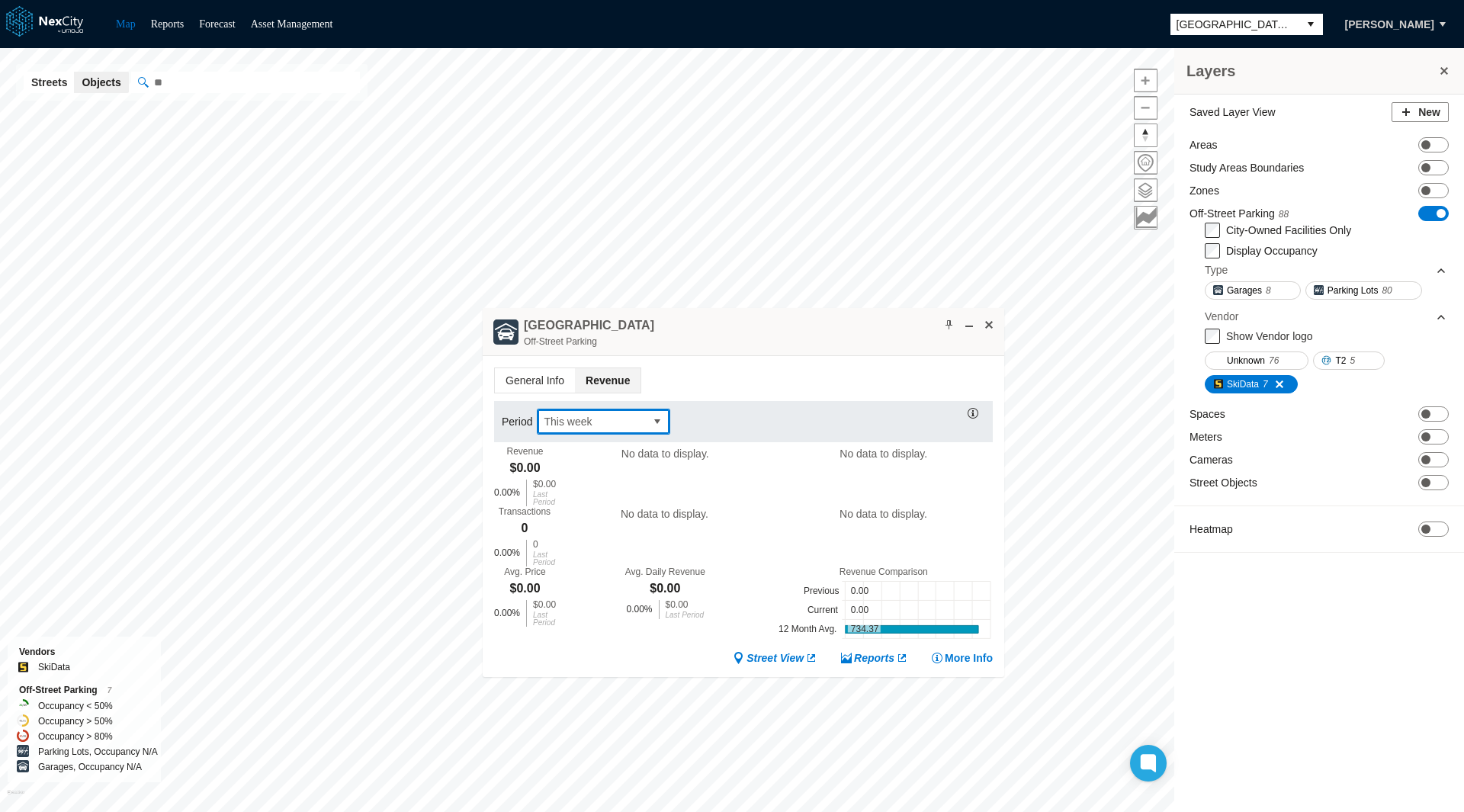
click at [658, 423] on span "select" at bounding box center [658, 422] width 13 height 16
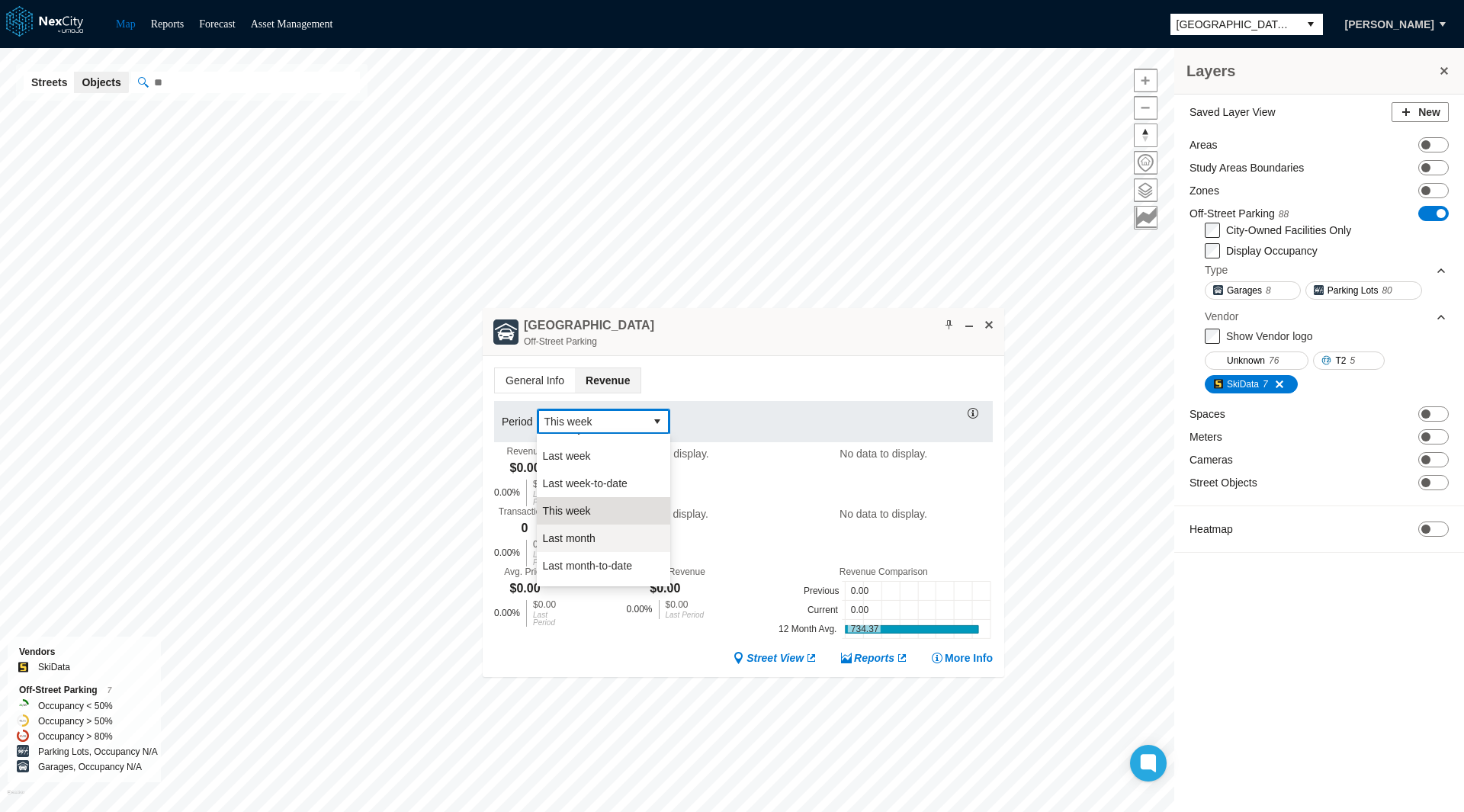
click at [607, 544] on li "Last month" at bounding box center [602, 538] width 133 height 27
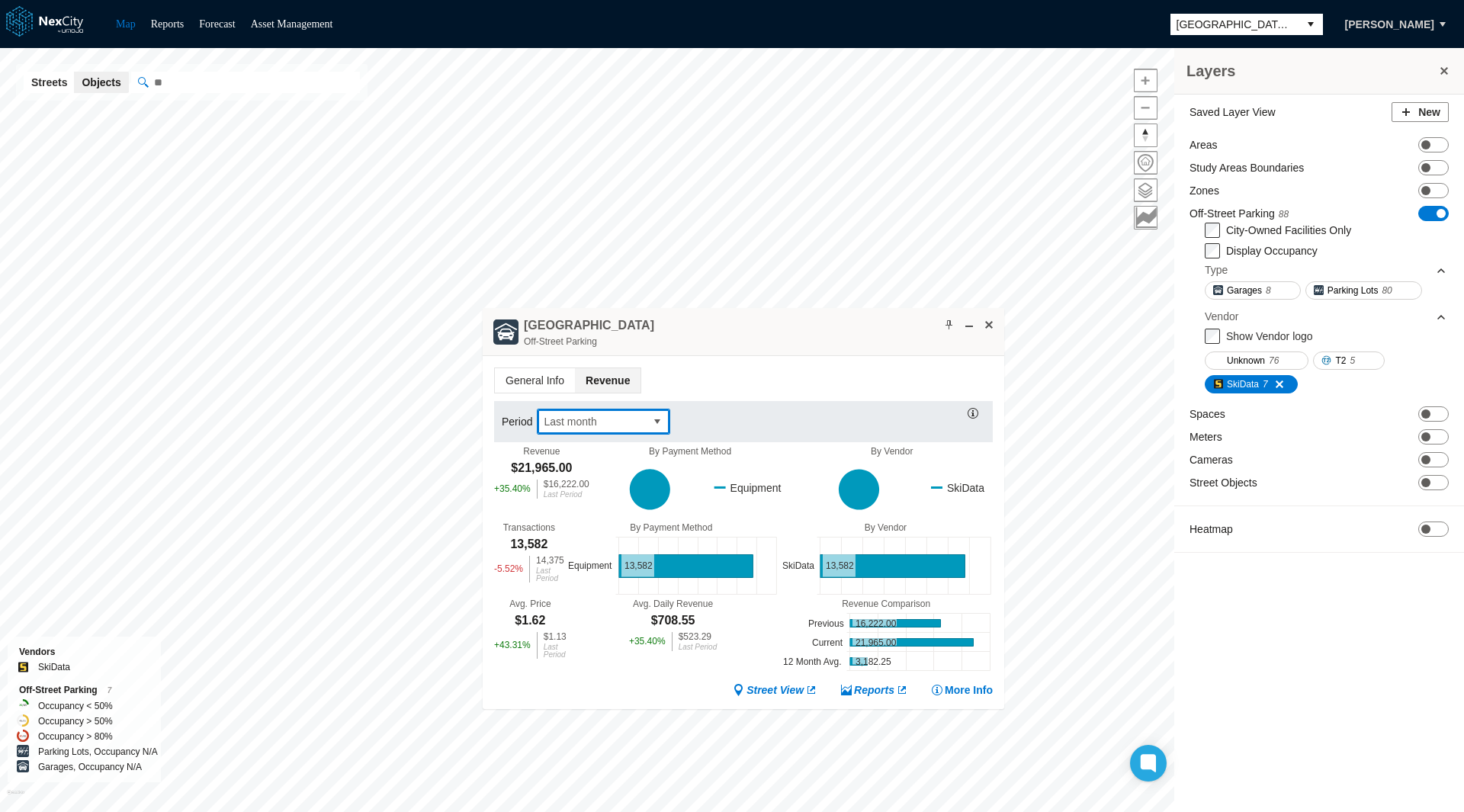
click at [656, 421] on span "select" at bounding box center [658, 422] width 13 height 16
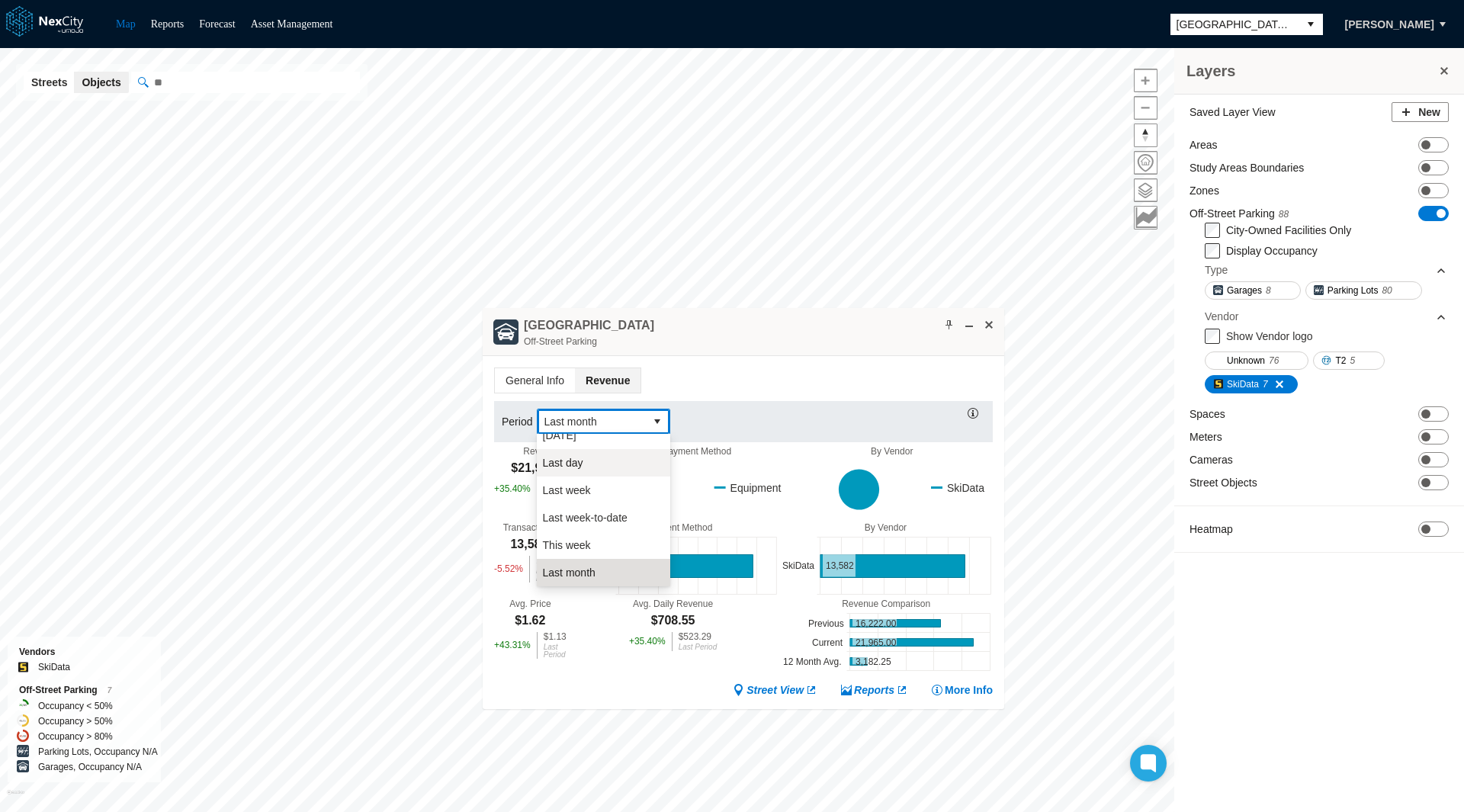
scroll to position [0, 0]
click at [607, 497] on li "Last week" at bounding box center [602, 502] width 133 height 27
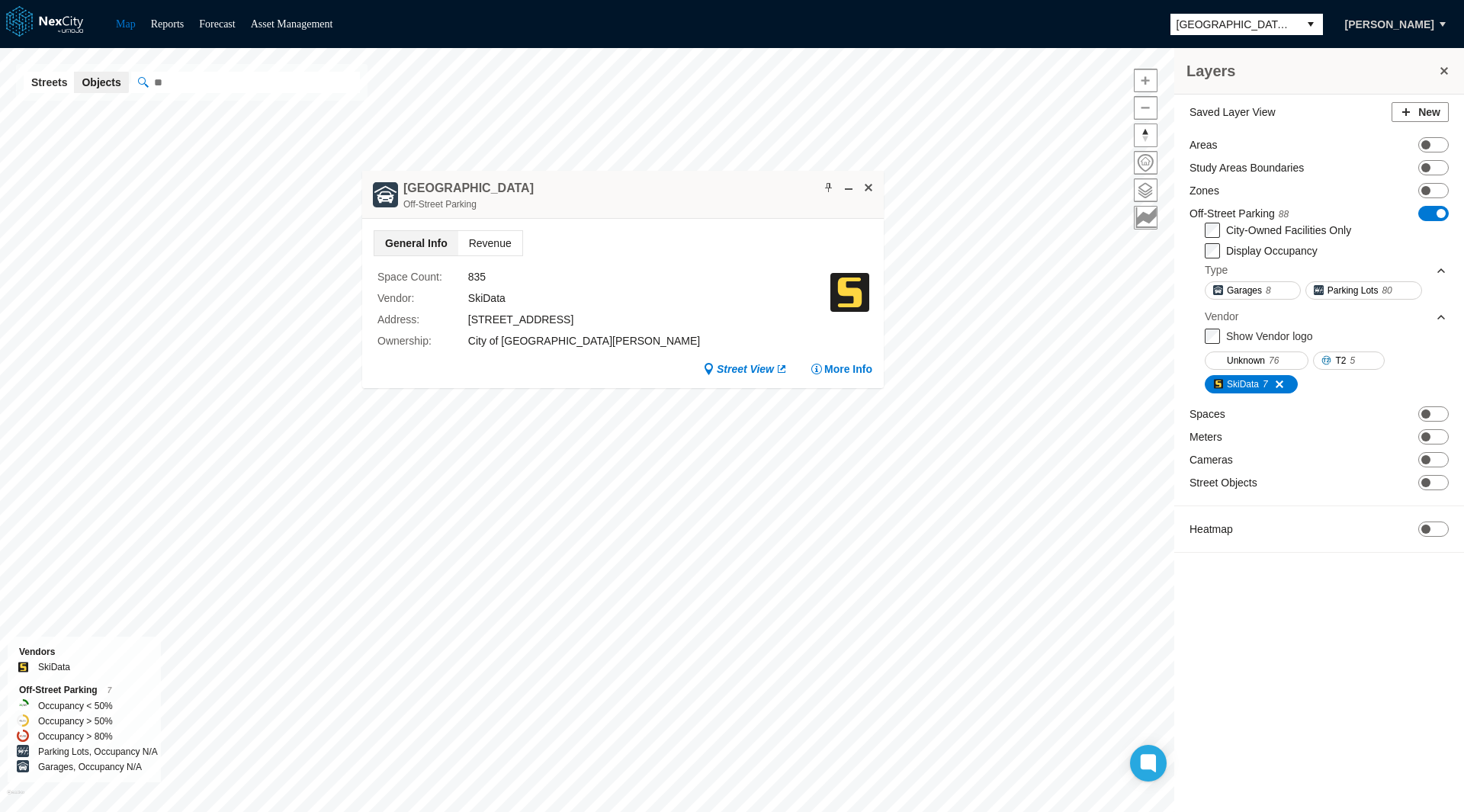
click at [505, 238] on span "Revenue" at bounding box center [491, 243] width 64 height 24
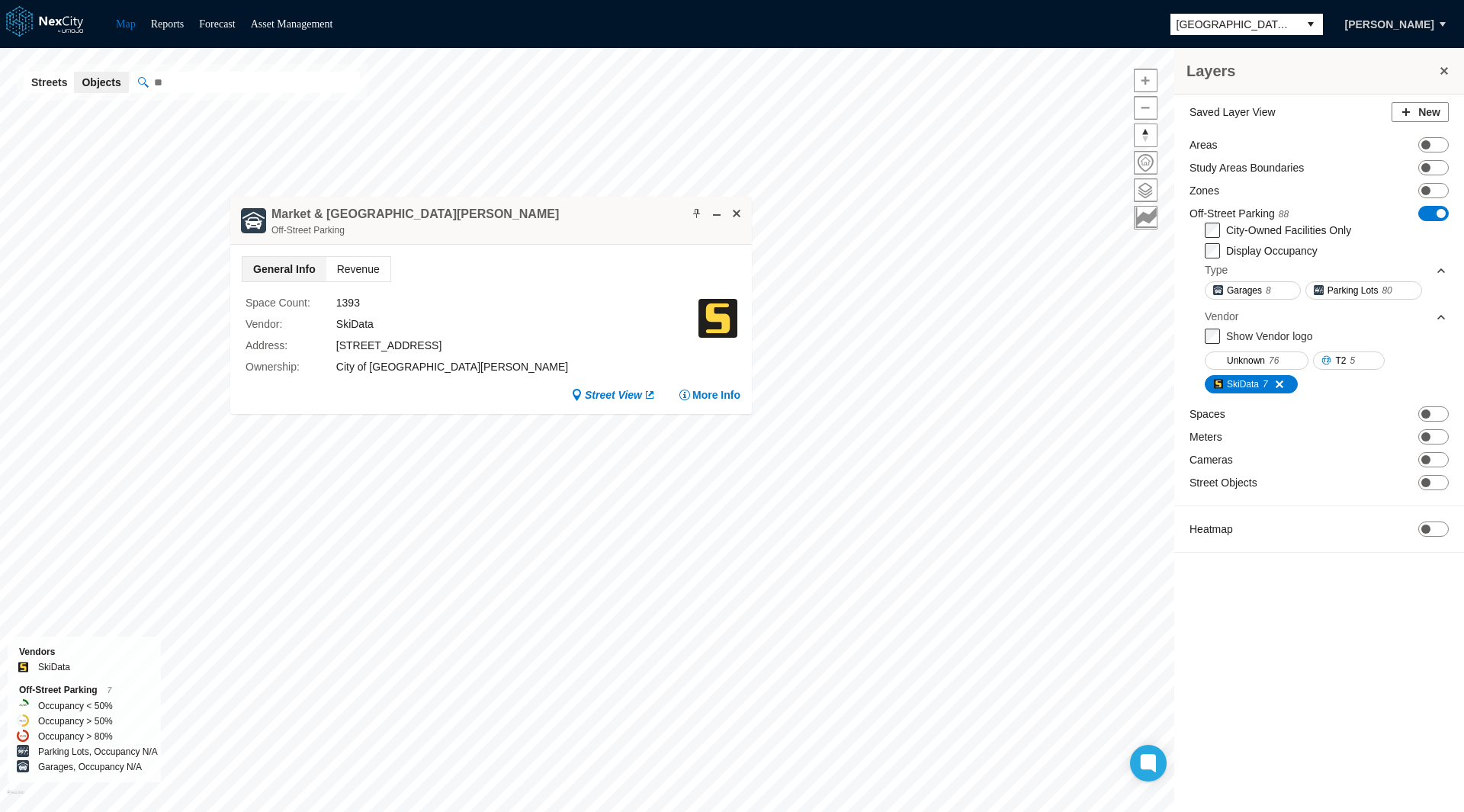
click at [349, 271] on span "Revenue" at bounding box center [358, 268] width 64 height 24
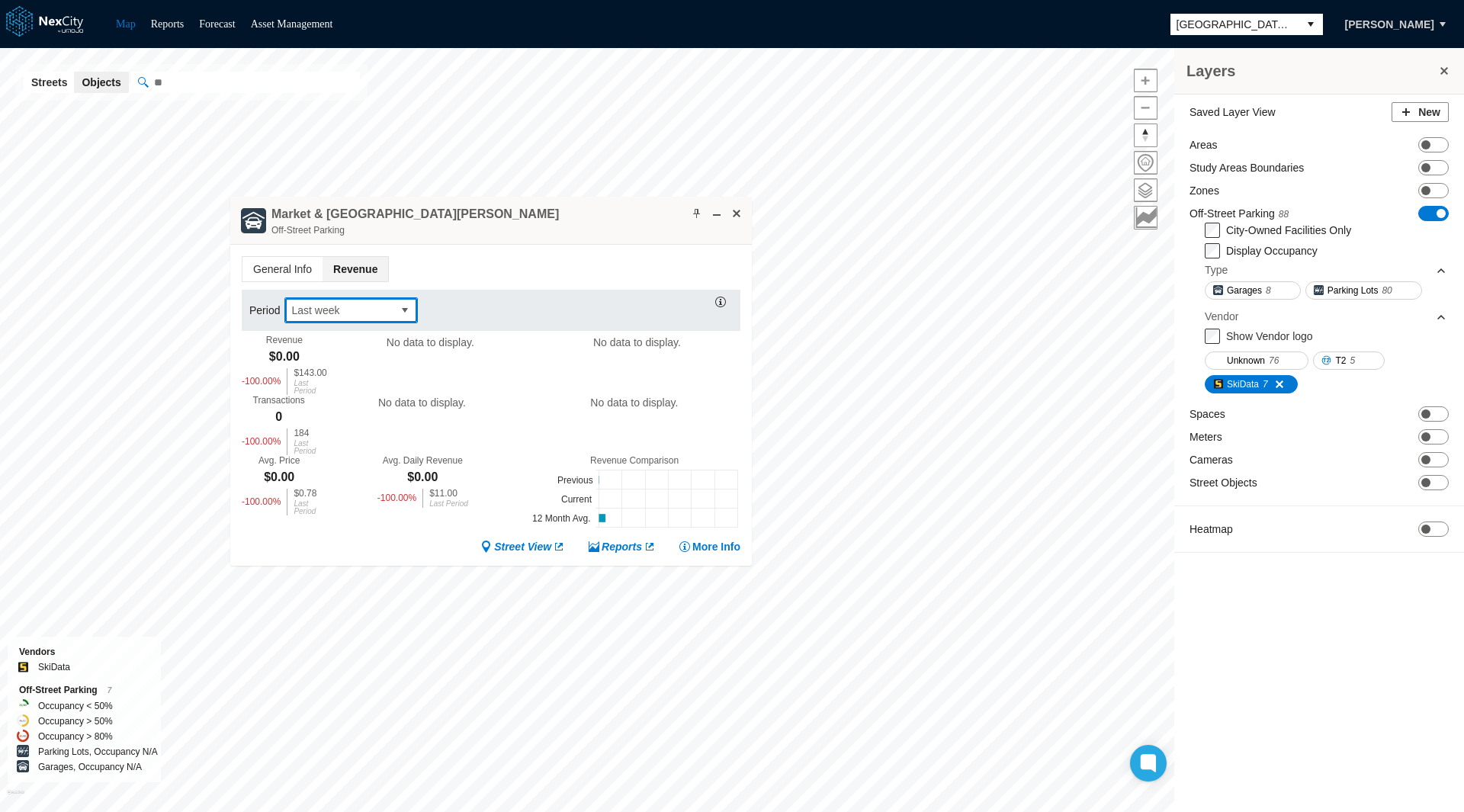
click at [367, 319] on span "Last week" at bounding box center [338, 310] width 108 height 24
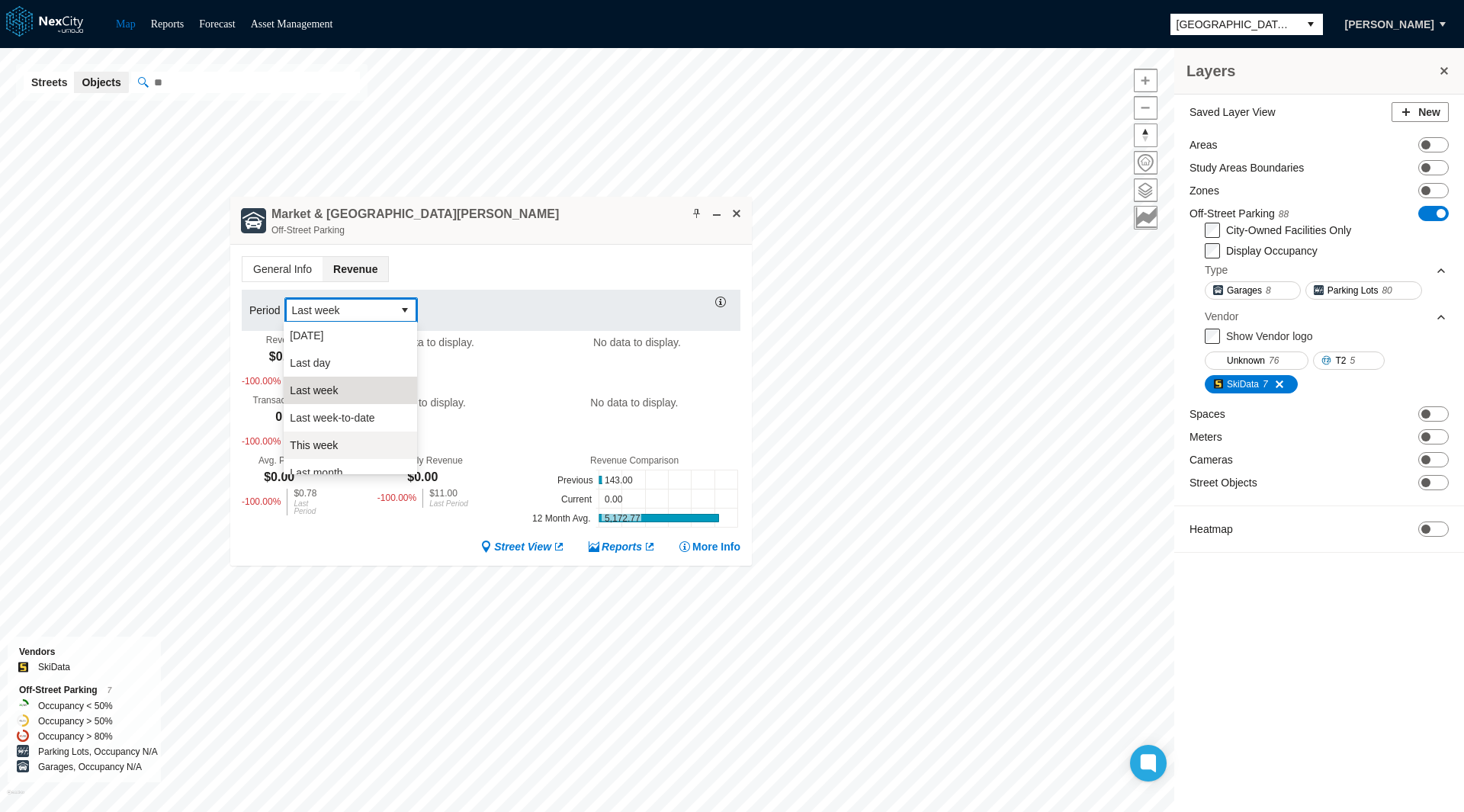
click at [335, 444] on span "This week" at bounding box center [313, 445] width 48 height 16
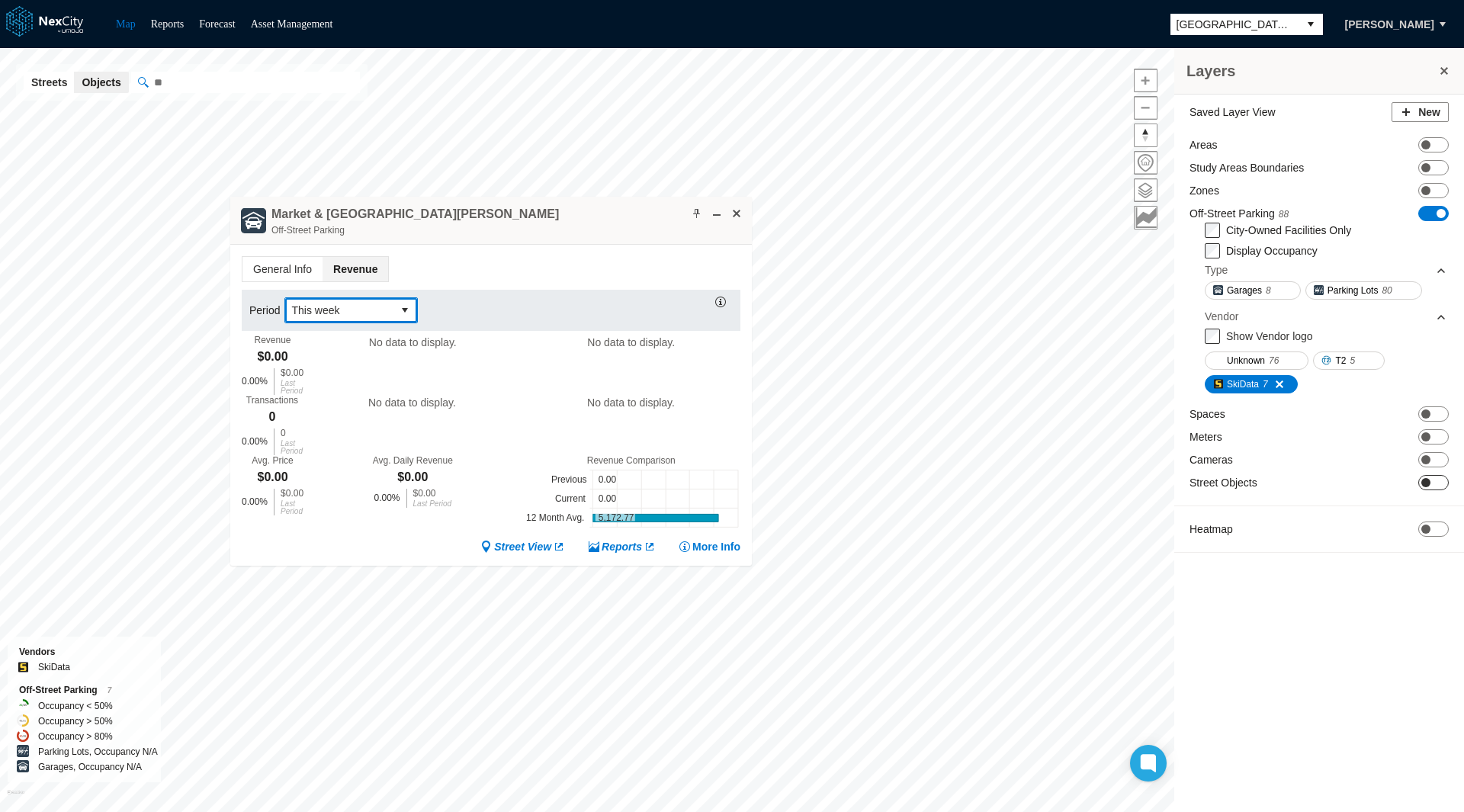
click at [1435, 483] on span "ON OFF" at bounding box center [1433, 483] width 30 height 16
click at [1216, 20] on span "[GEOGRAPHIC_DATA][PERSON_NAME]" at bounding box center [1234, 24] width 116 height 16
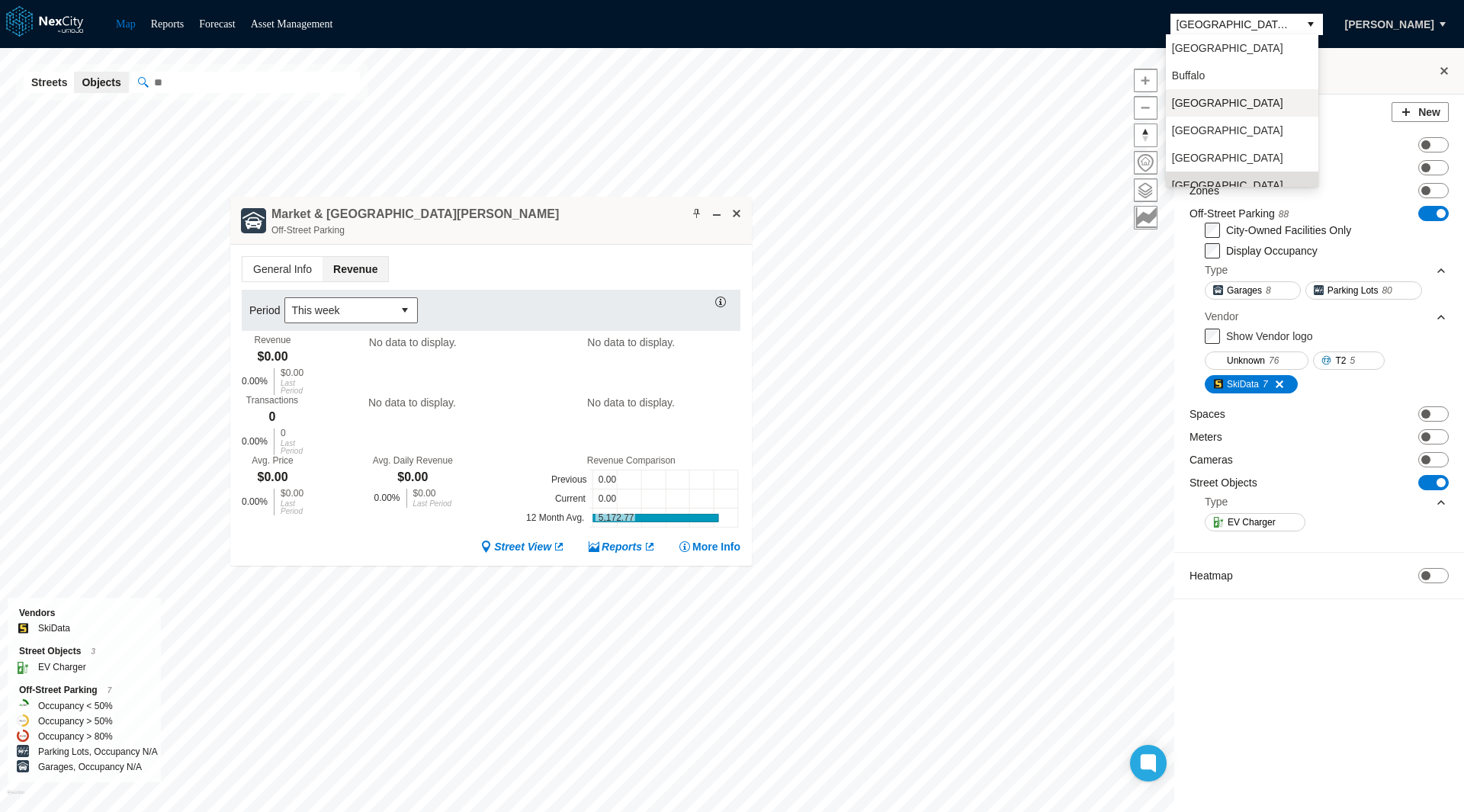
click at [1216, 103] on li "[GEOGRAPHIC_DATA]" at bounding box center [1242, 103] width 153 height 27
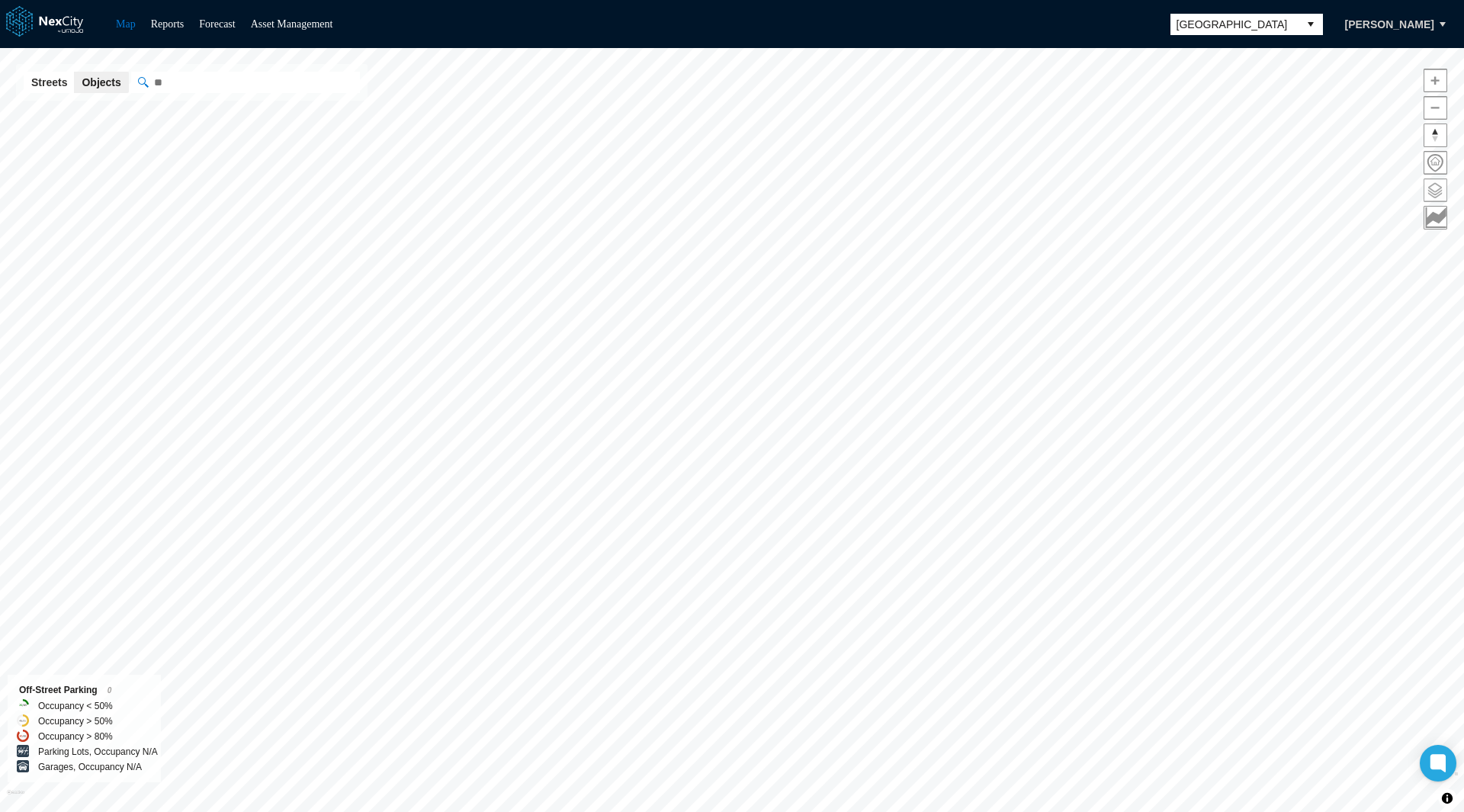
click at [1436, 181] on span at bounding box center [1435, 189] width 22 height 22
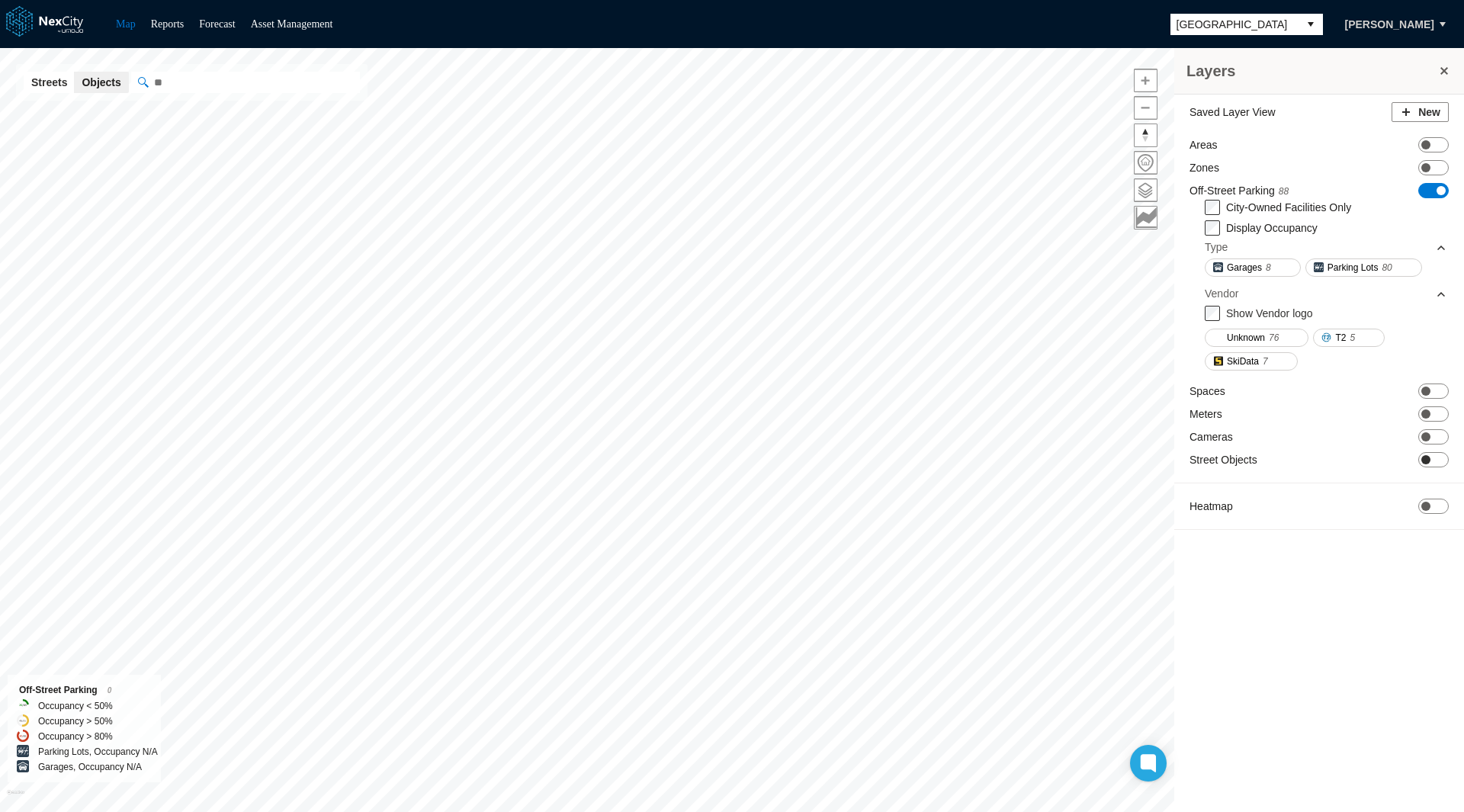
click at [1433, 456] on span "ON OFF" at bounding box center [1433, 459] width 30 height 16
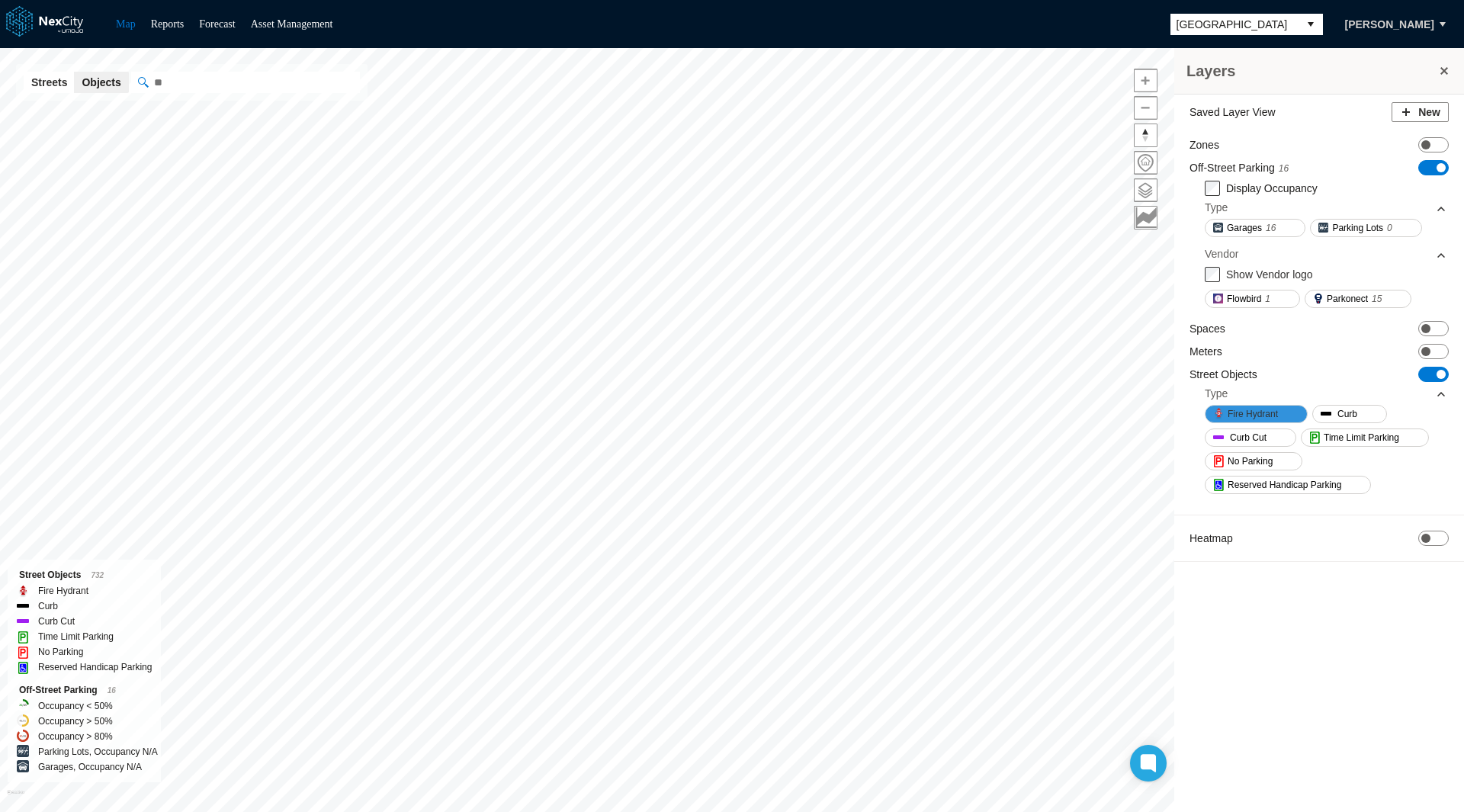
click at [1242, 414] on span "Fire Hydrant" at bounding box center [1252, 414] width 51 height 16
click at [1266, 410] on span "Fire Hydrant" at bounding box center [1252, 414] width 51 height 16
click at [1200, 17] on span "[GEOGRAPHIC_DATA]" at bounding box center [1234, 24] width 116 height 16
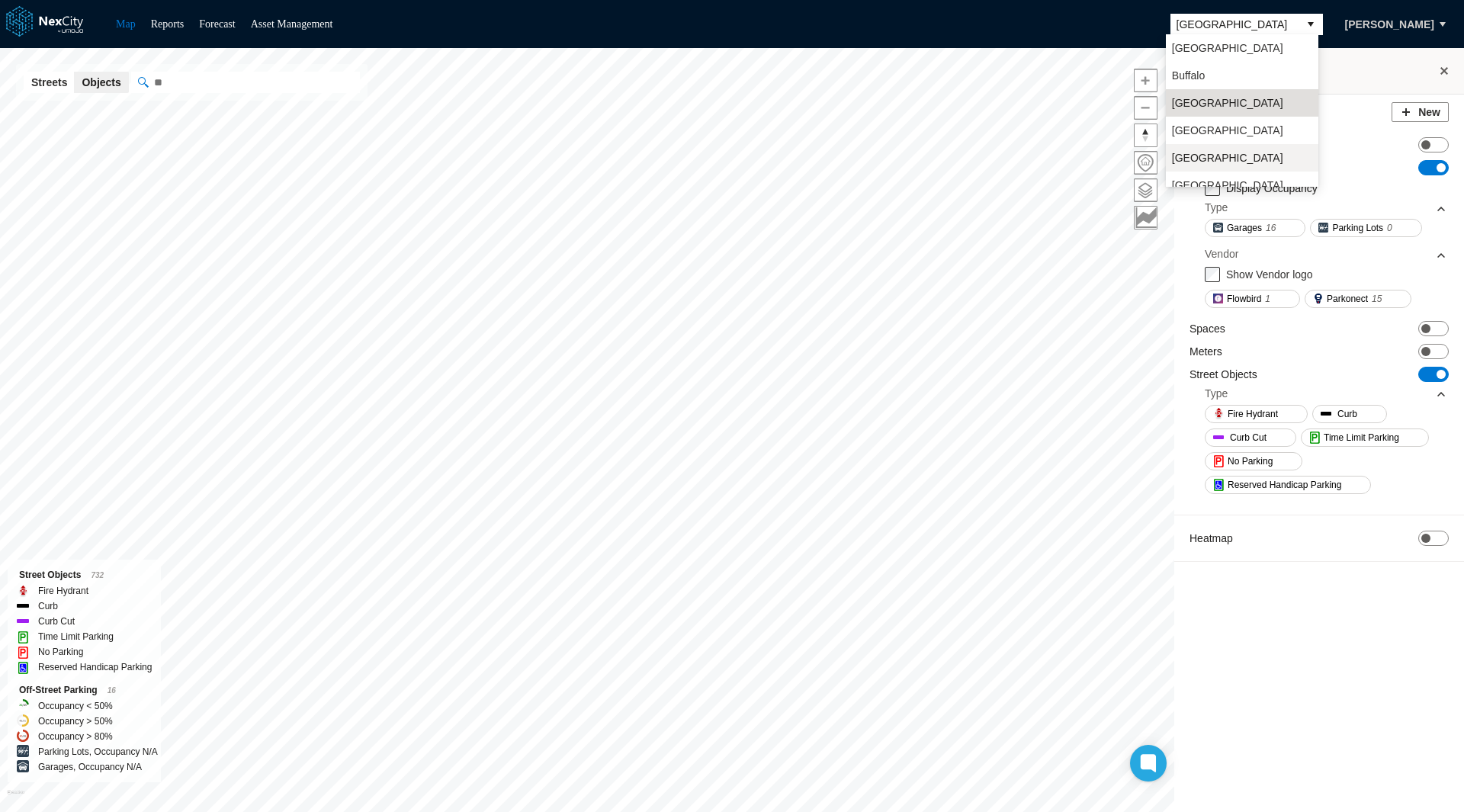
scroll to position [40, 0]
click at [1212, 147] on li "[GEOGRAPHIC_DATA][PERSON_NAME]" at bounding box center [1242, 153] width 153 height 43
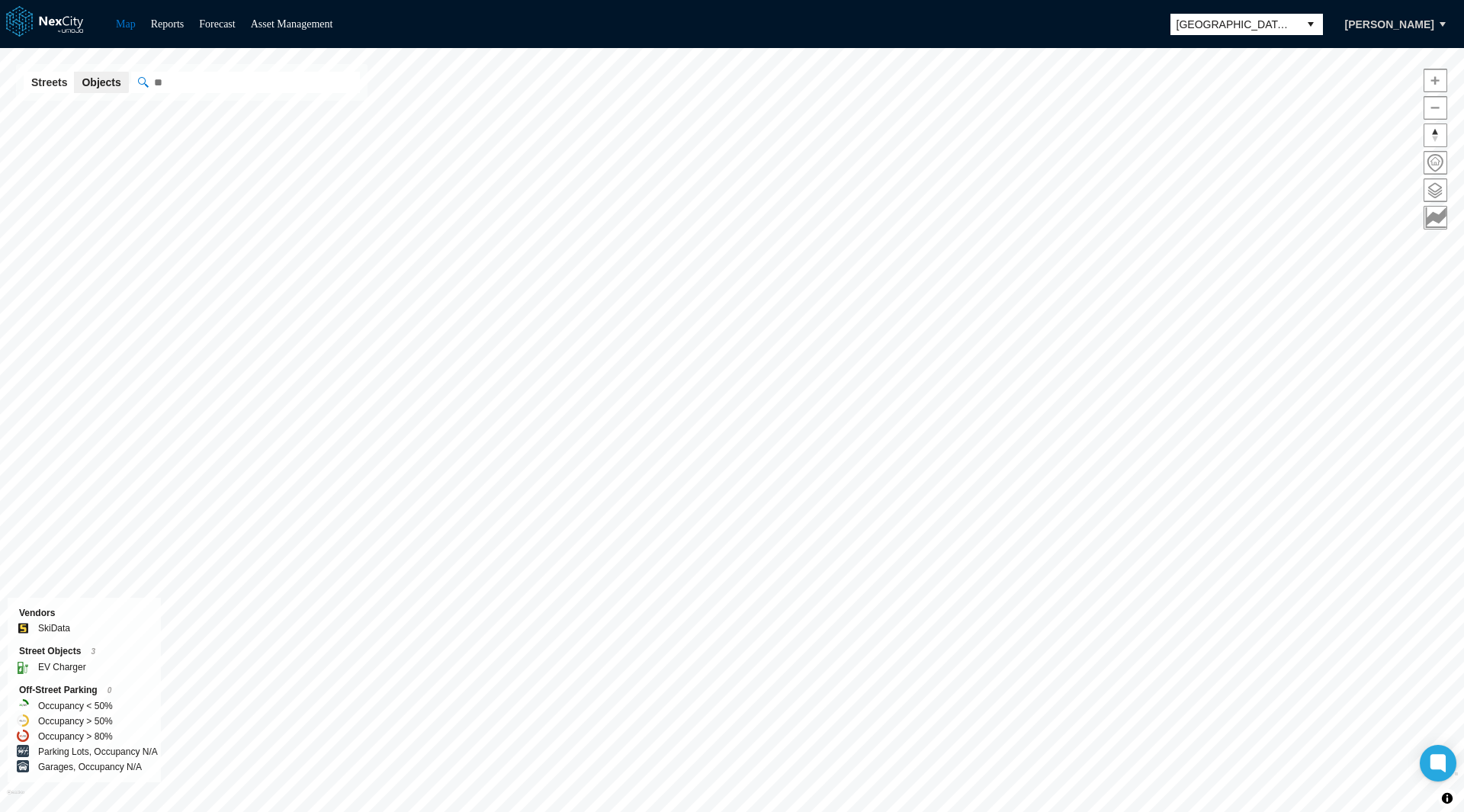
click at [1431, 194] on span at bounding box center [1435, 189] width 22 height 22
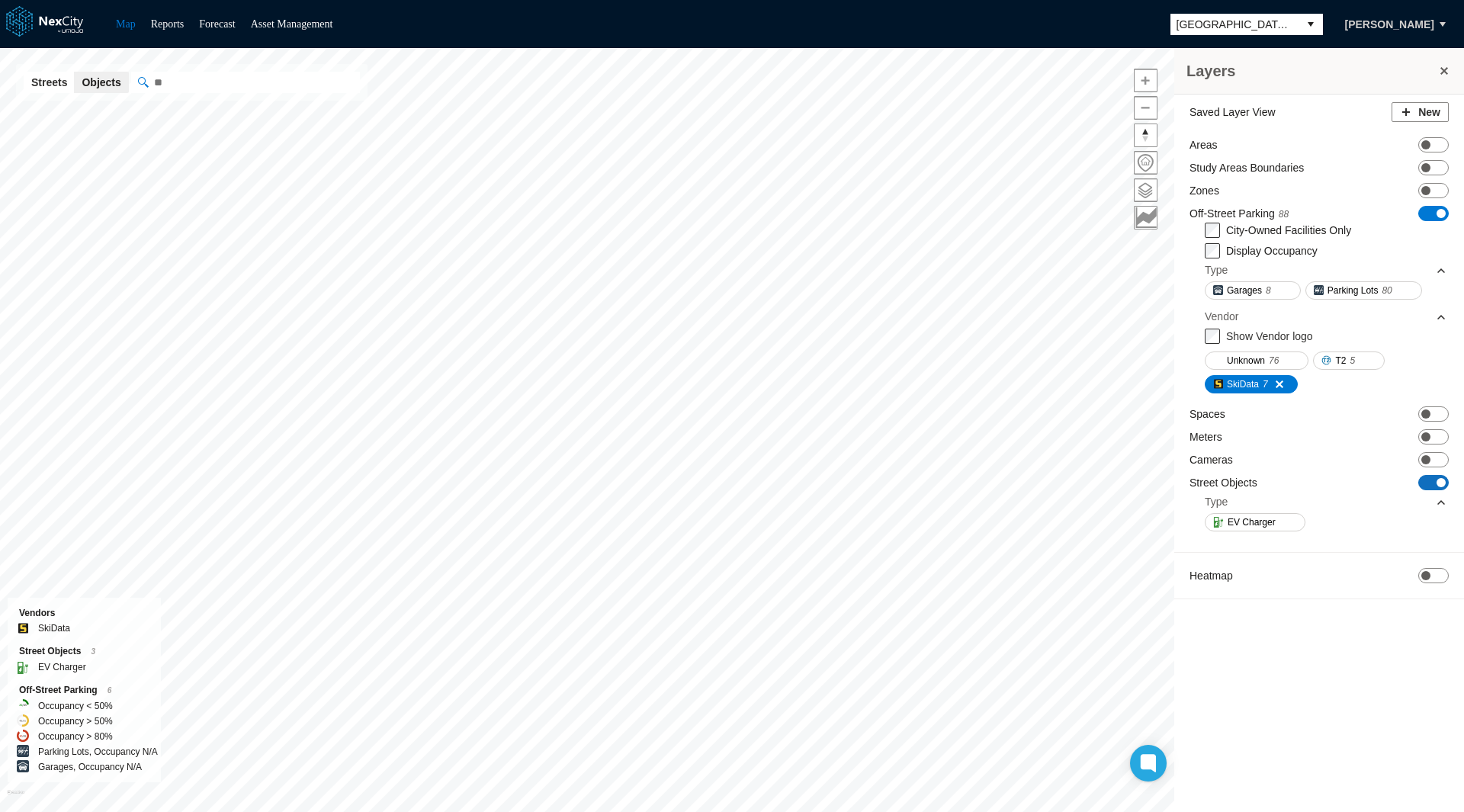
click at [1424, 479] on span "ON OFF" at bounding box center [1433, 483] width 30 height 16
click at [1426, 482] on span at bounding box center [1425, 482] width 9 height 9
click at [1270, 523] on span "EV Charger" at bounding box center [1250, 523] width 48 height 16
click at [1274, 21] on span "[GEOGRAPHIC_DATA][PERSON_NAME]" at bounding box center [1234, 24] width 116 height 16
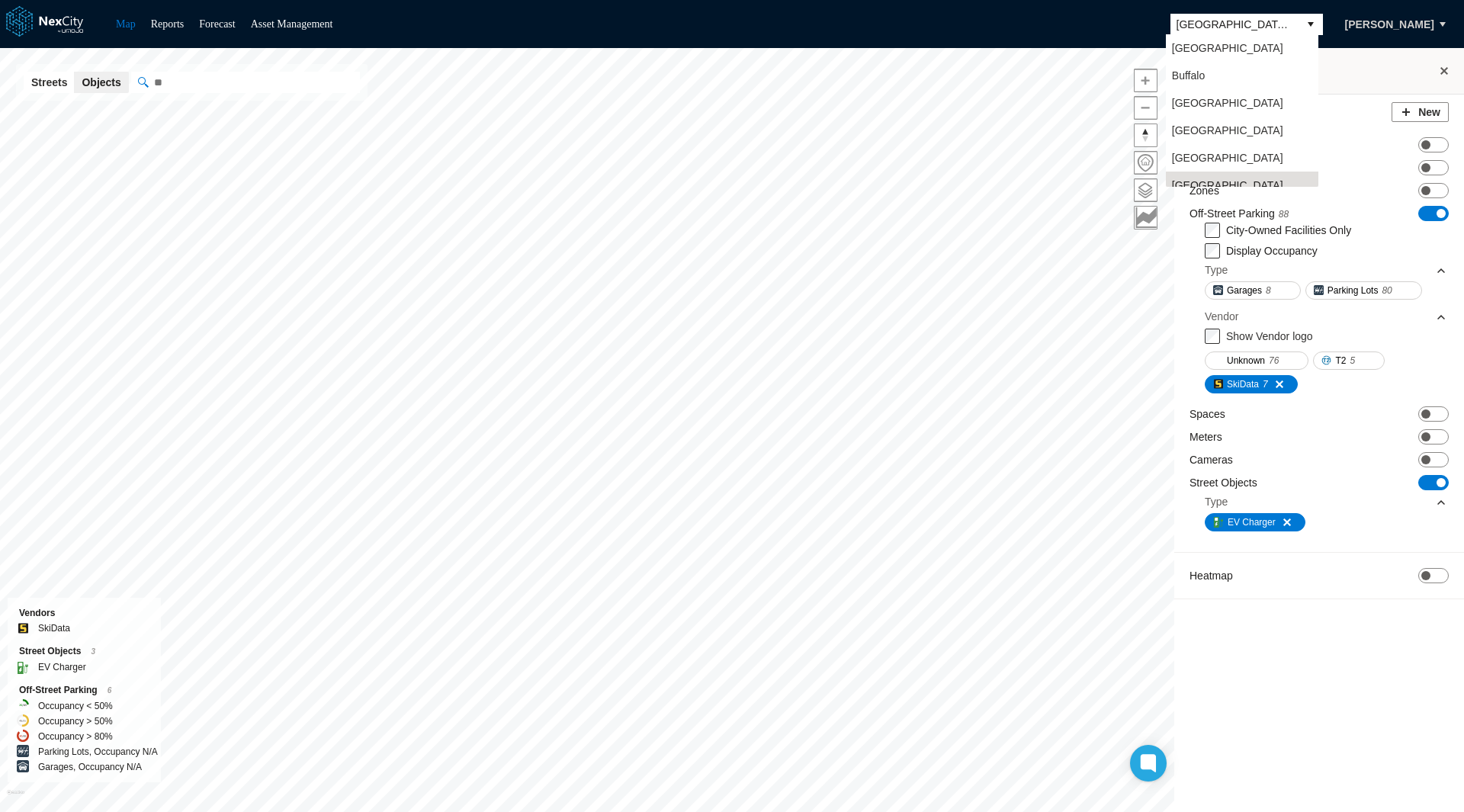
scroll to position [13, 0]
click at [1218, 89] on li "[GEOGRAPHIC_DATA]" at bounding box center [1242, 90] width 153 height 27
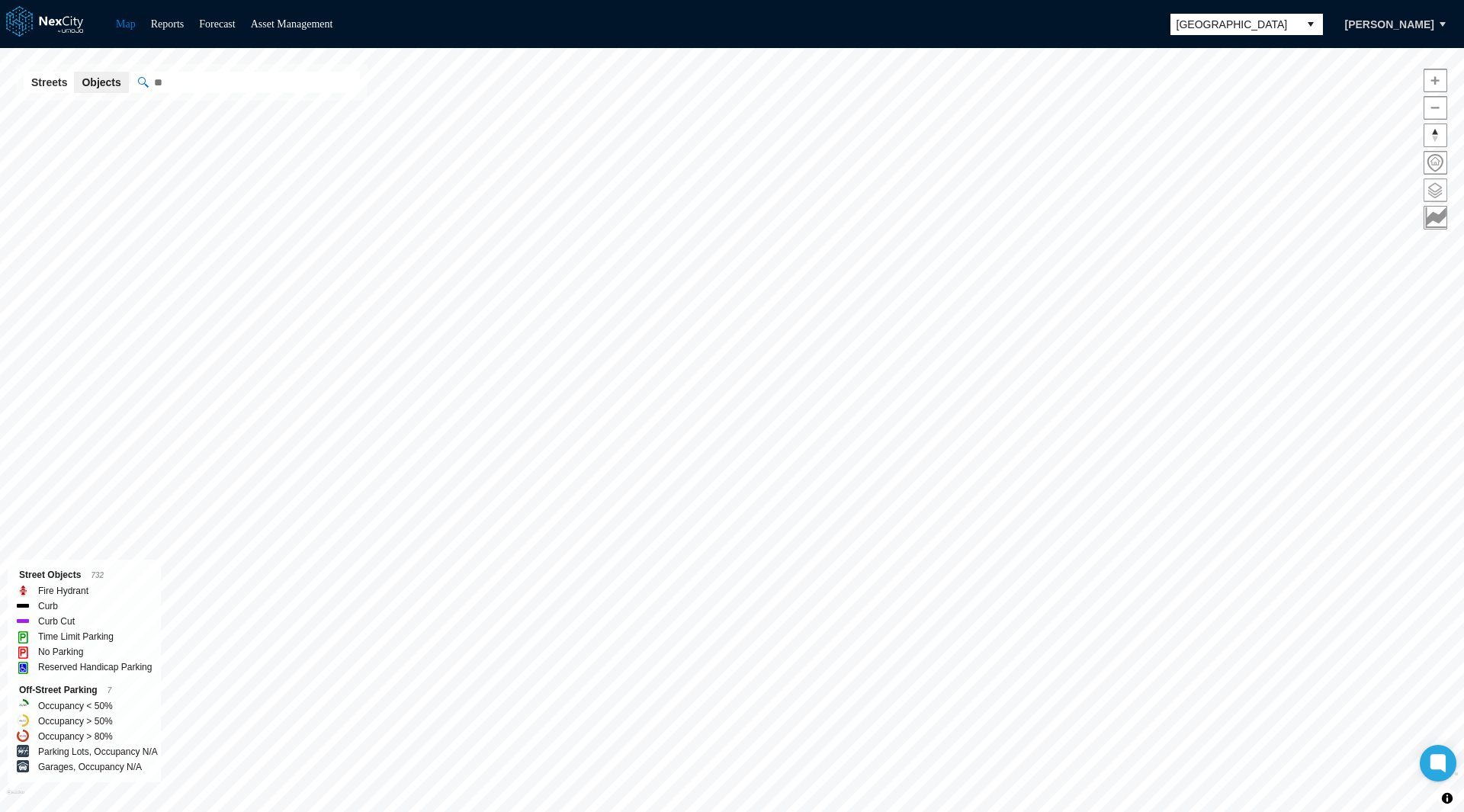
click at [1435, 188] on span at bounding box center [1435, 189] width 22 height 22
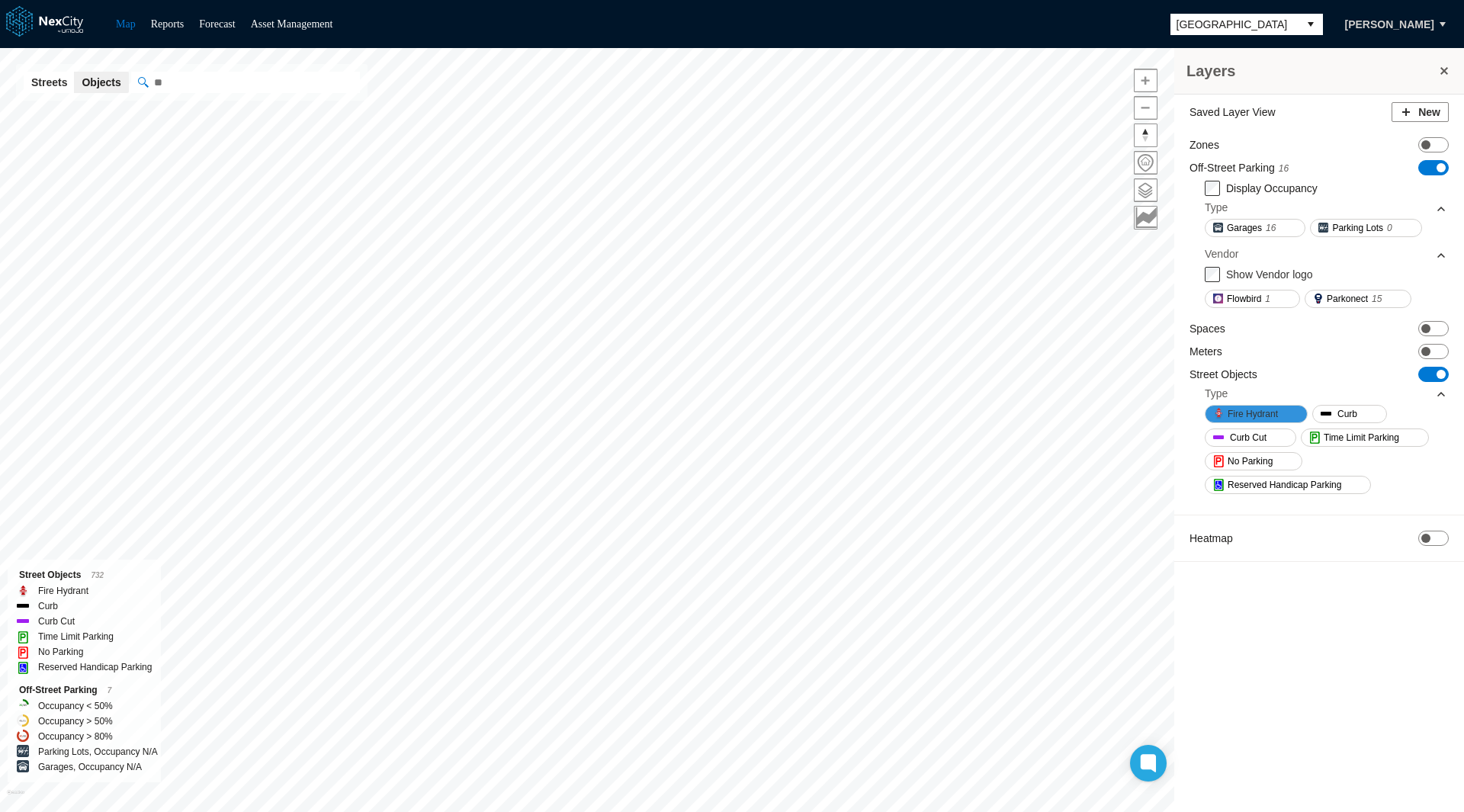
click at [1263, 416] on span "Fire Hydrant" at bounding box center [1252, 414] width 51 height 16
